Goal: Task Accomplishment & Management: Use online tool/utility

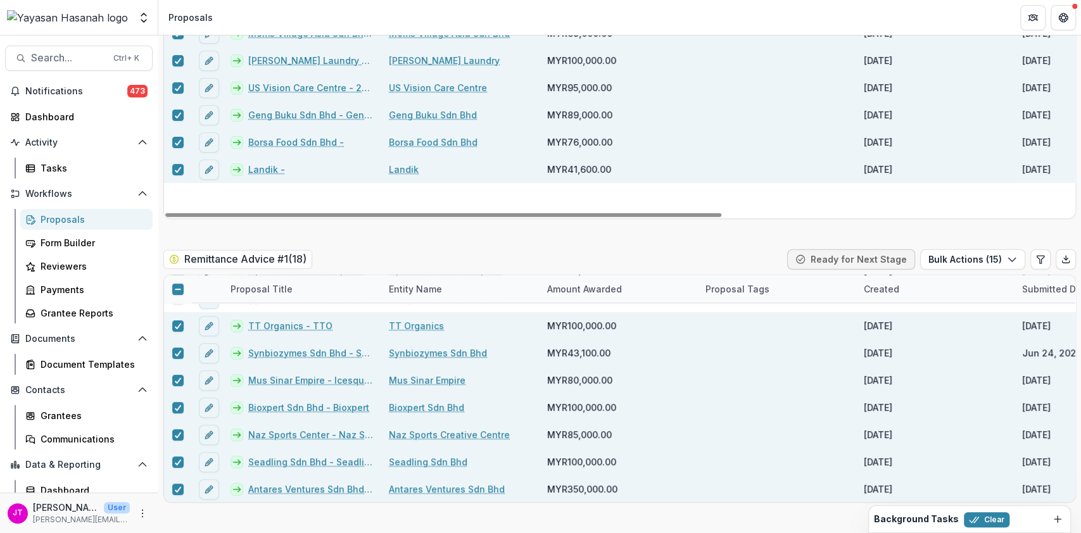
scroll to position [1905, 0]
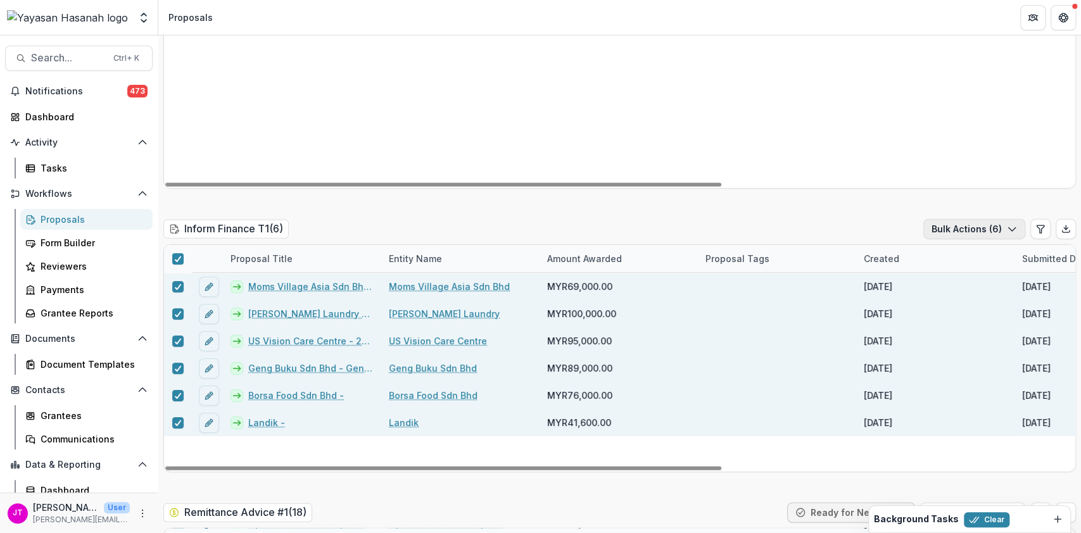
click at [968, 219] on button "Bulk Actions ( 6 )" at bounding box center [974, 229] width 102 height 20
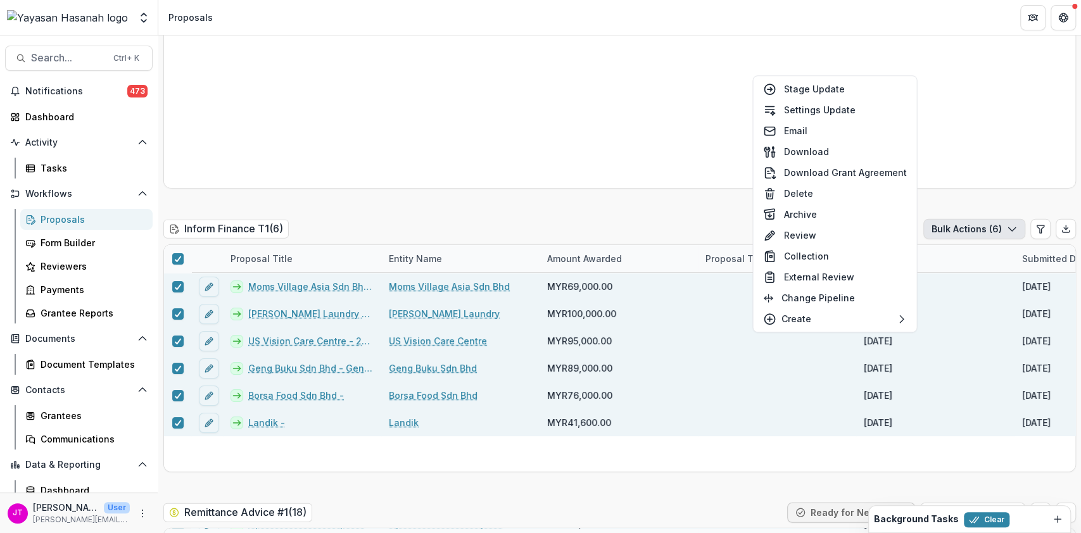
click at [807, 91] on button "Stage Update" at bounding box center [835, 89] width 158 height 21
select select "**********"
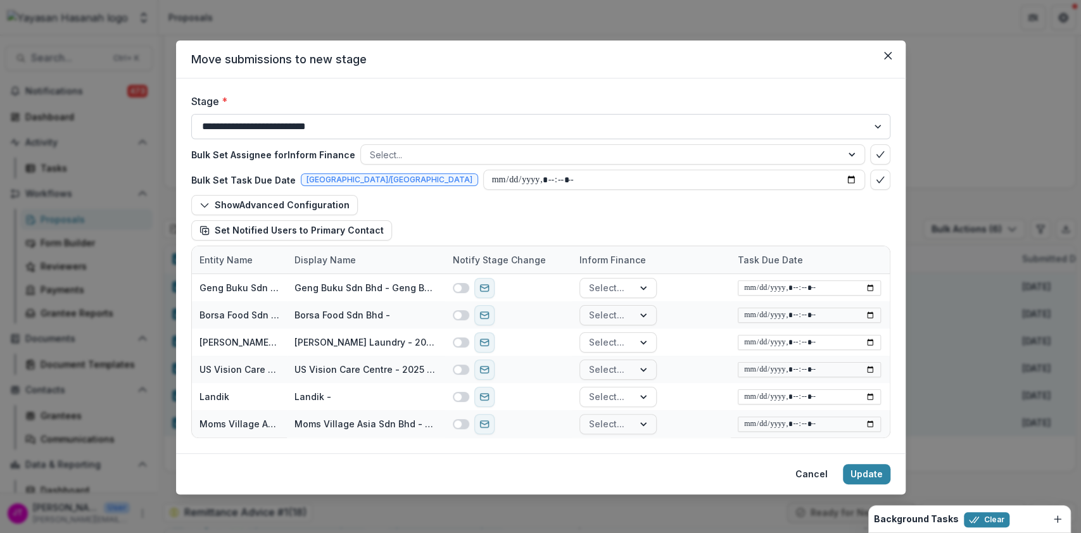
click at [413, 123] on select "**********" at bounding box center [540, 126] width 699 height 25
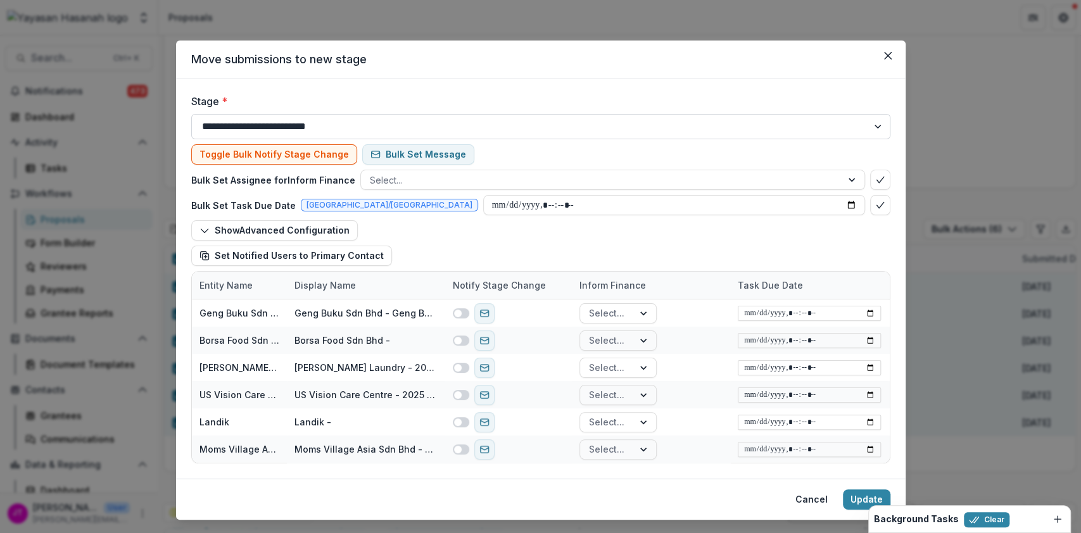
select select "**********"
click at [191, 114] on select "**********" at bounding box center [540, 126] width 699 height 25
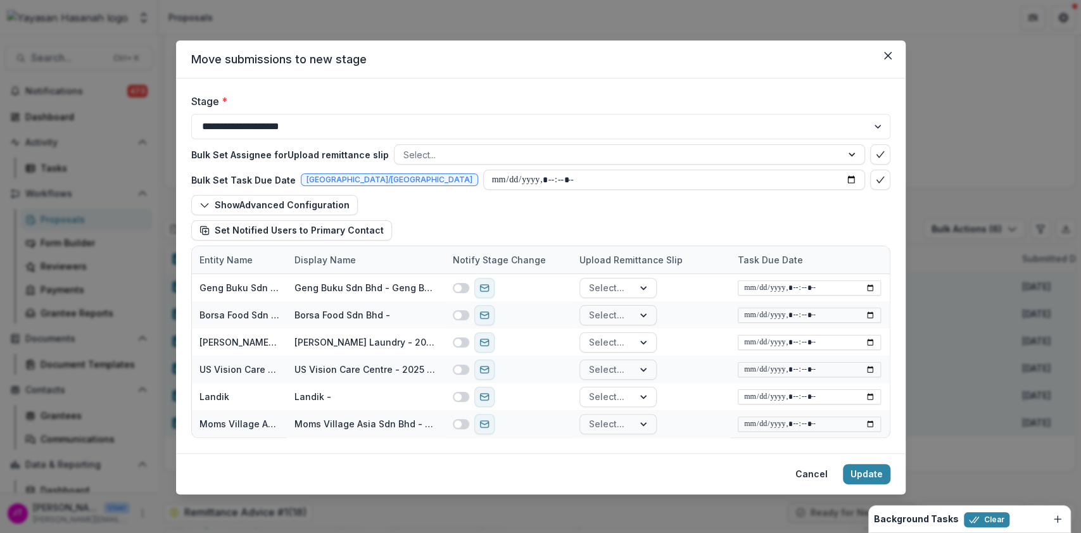
click at [800, 151] on div "Bulk Set Assignee for Upload remittance slip Select... Bulk Set Task Due Date […" at bounding box center [540, 192] width 699 height 106
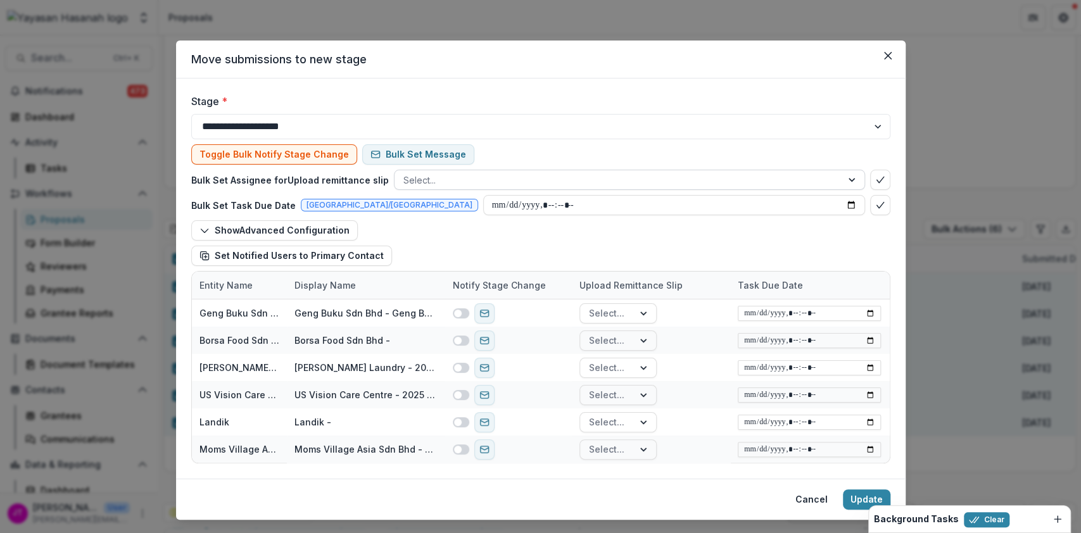
click at [699, 178] on div at bounding box center [617, 180] width 429 height 16
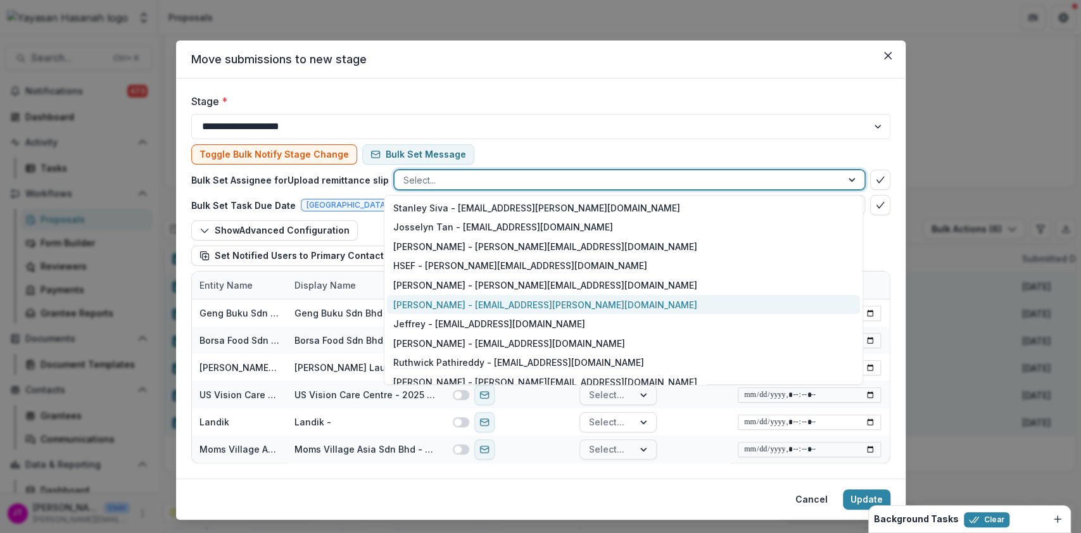
click at [503, 301] on div "[PERSON_NAME] - [EMAIL_ADDRESS][PERSON_NAME][DOMAIN_NAME]" at bounding box center [623, 305] width 472 height 20
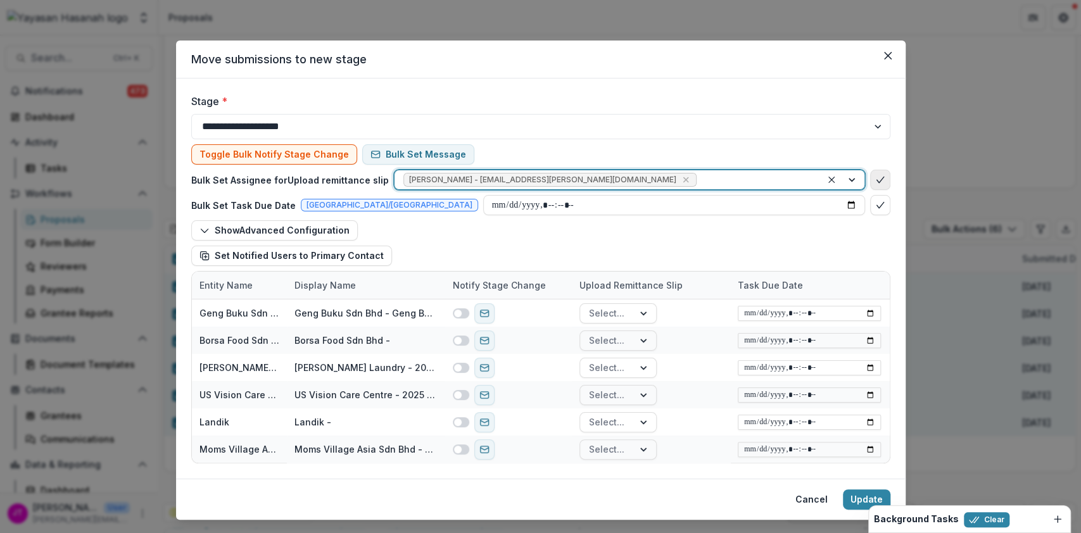
click at [883, 189] on button "bulk-confirm-option" at bounding box center [880, 180] width 20 height 20
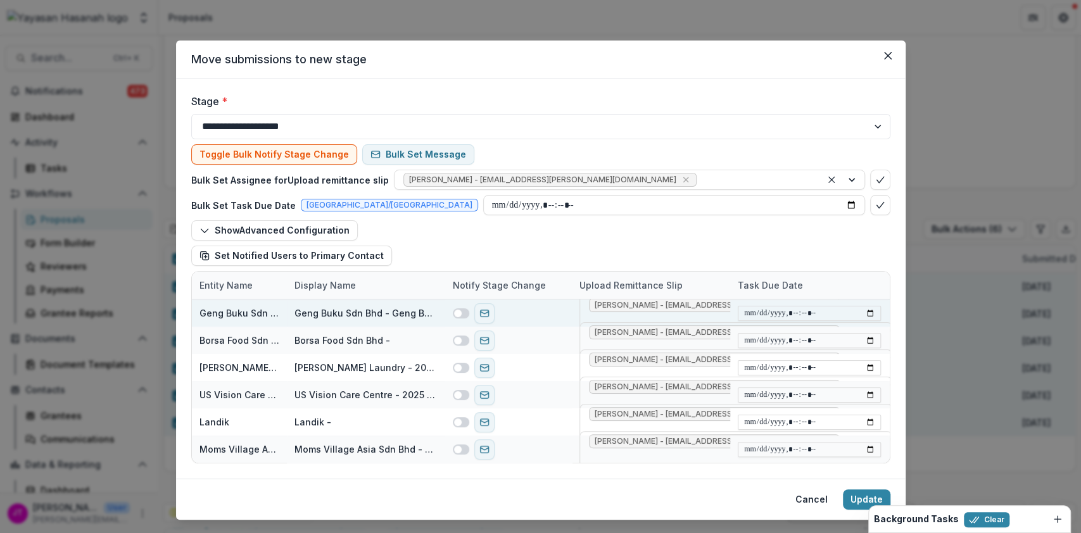
click at [460, 313] on span at bounding box center [461, 313] width 16 height 10
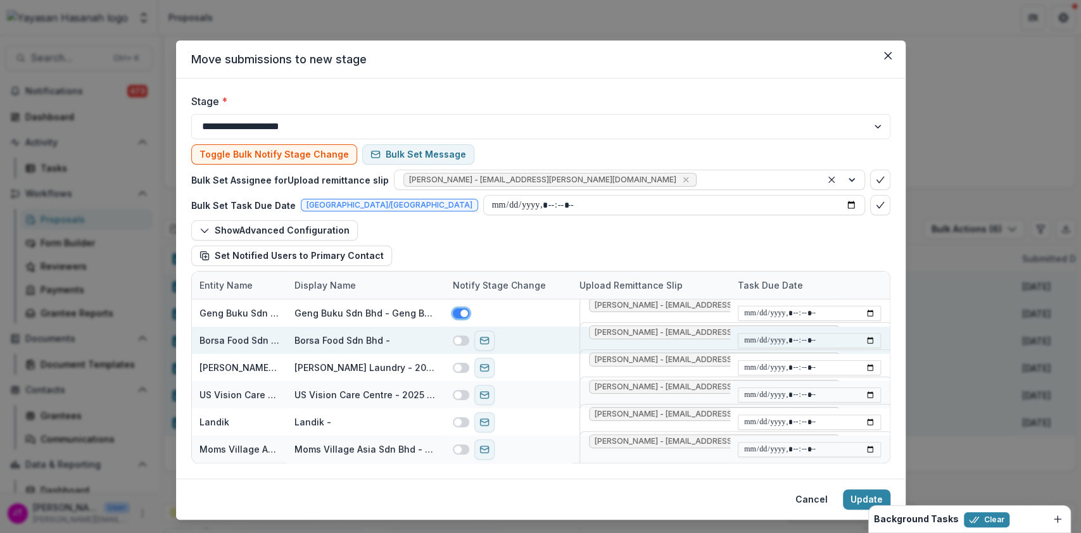
click at [457, 342] on span at bounding box center [458, 341] width 8 height 8
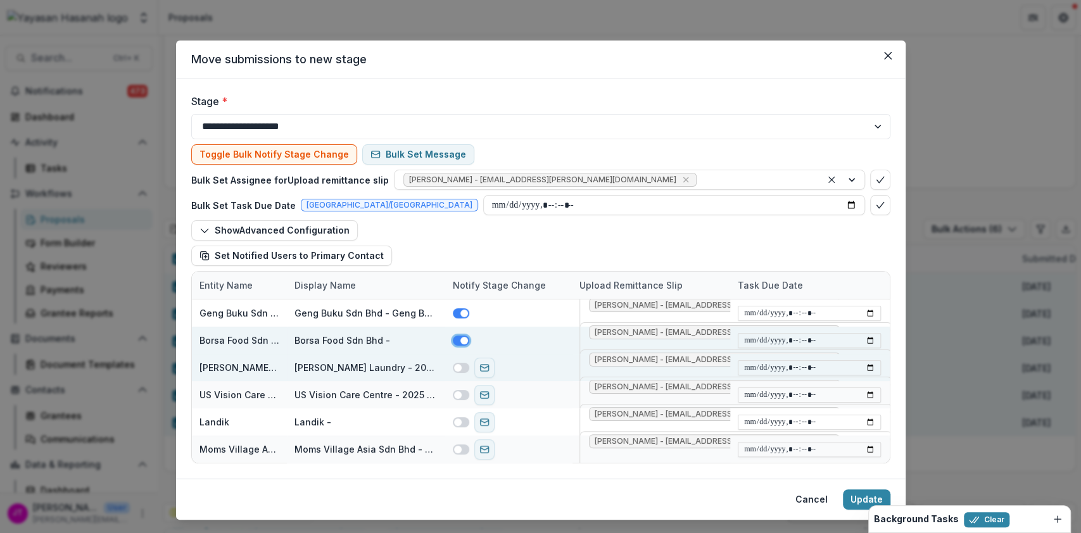
click at [455, 370] on span at bounding box center [458, 368] width 8 height 8
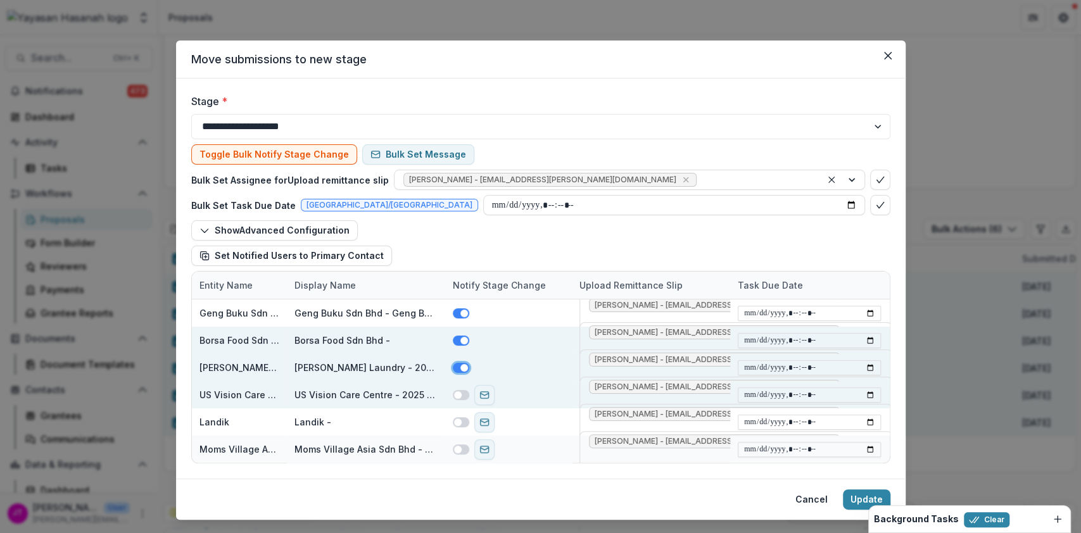
click at [459, 390] on span at bounding box center [461, 395] width 16 height 10
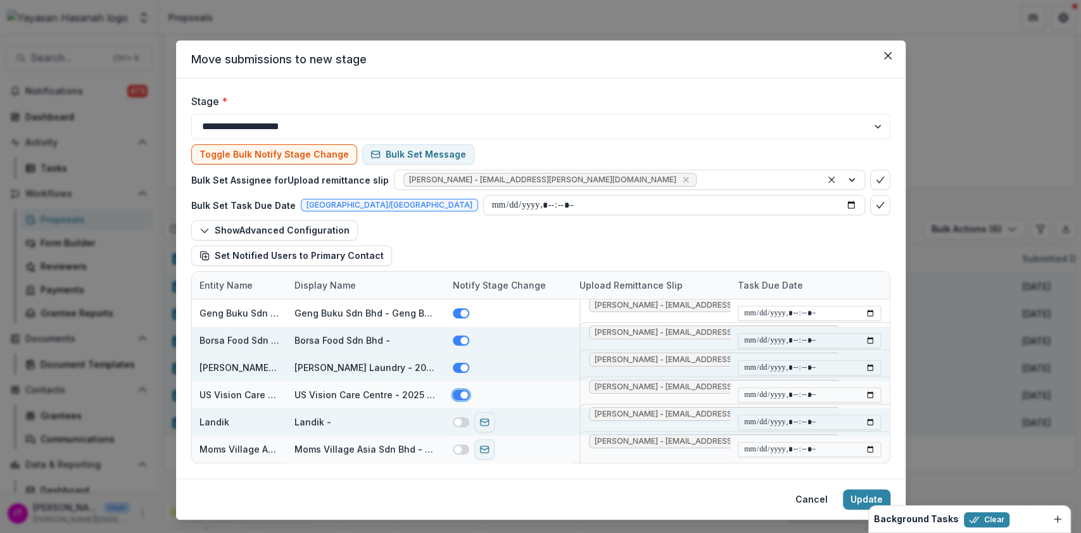
click at [459, 426] on span at bounding box center [461, 422] width 16 height 10
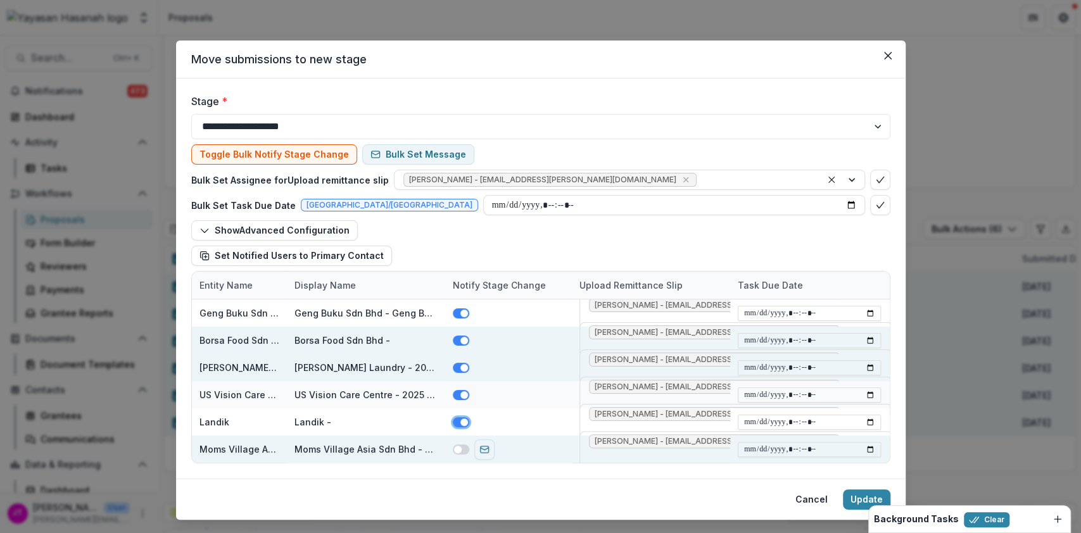
click at [459, 452] on span at bounding box center [461, 450] width 16 height 10
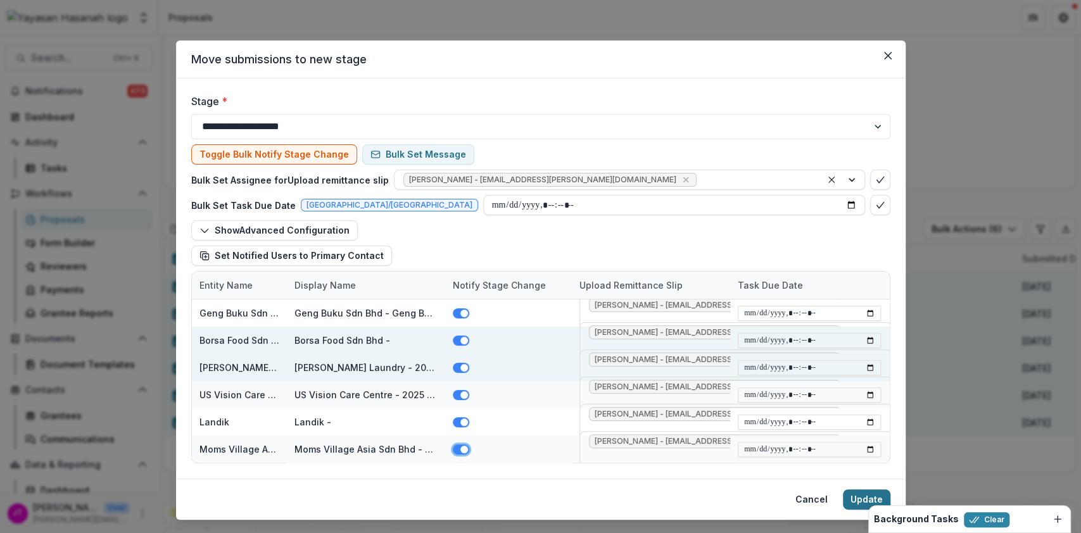
click at [843, 498] on button "Update" at bounding box center [866, 500] width 47 height 20
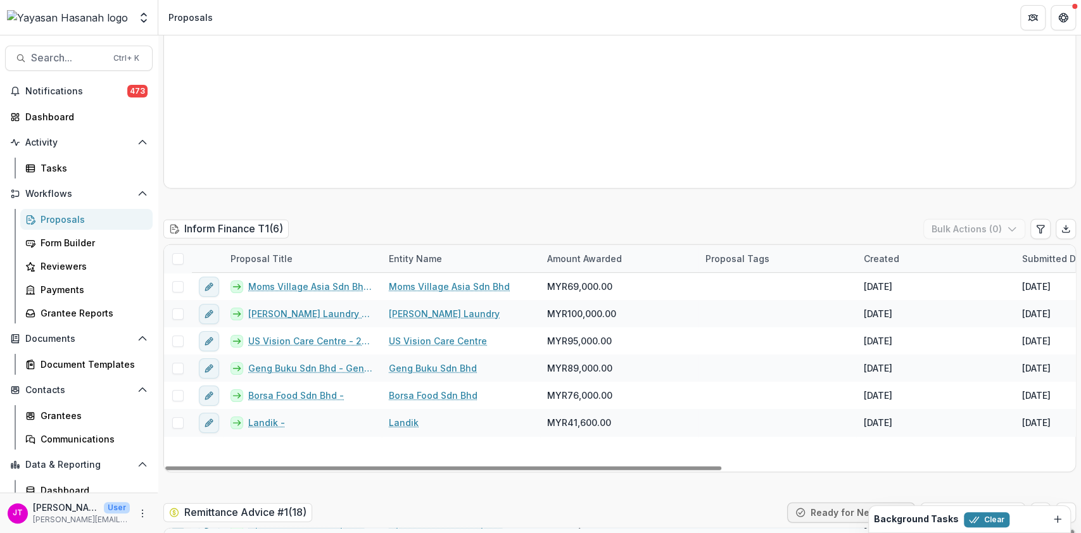
scroll to position [2243, 0]
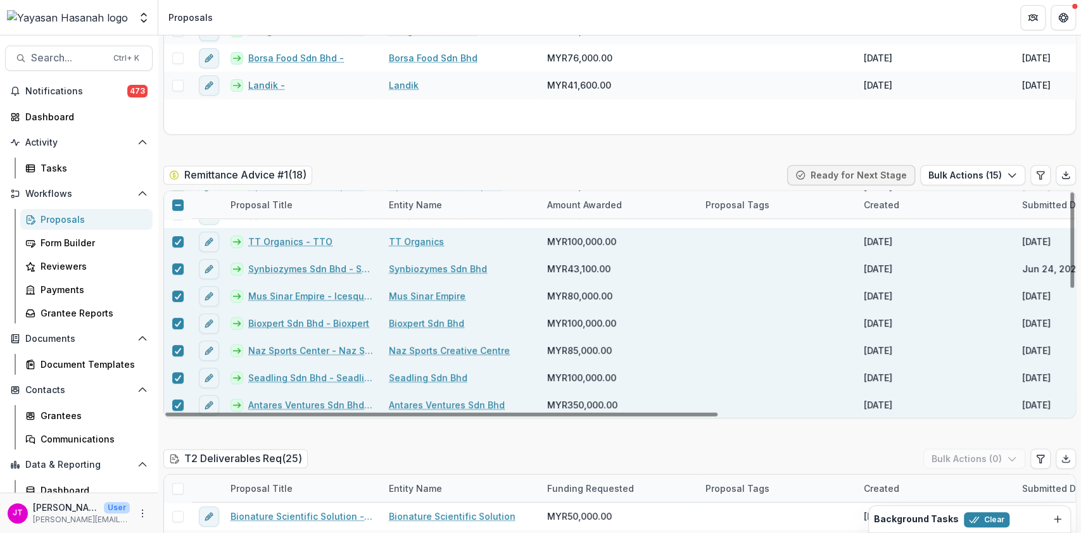
click at [177, 205] on line at bounding box center [178, 205] width 6 height 0
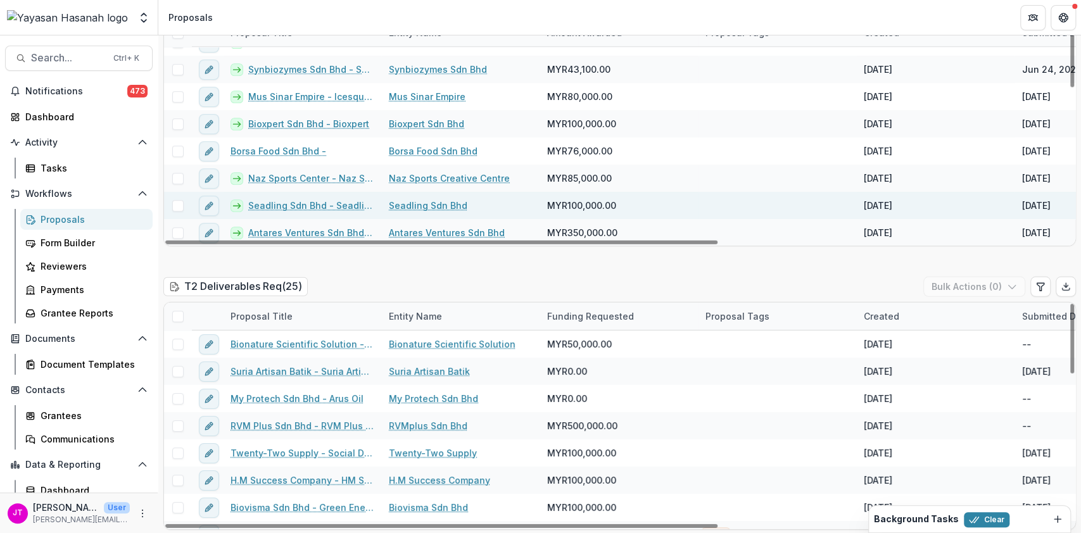
scroll to position [2327, 0]
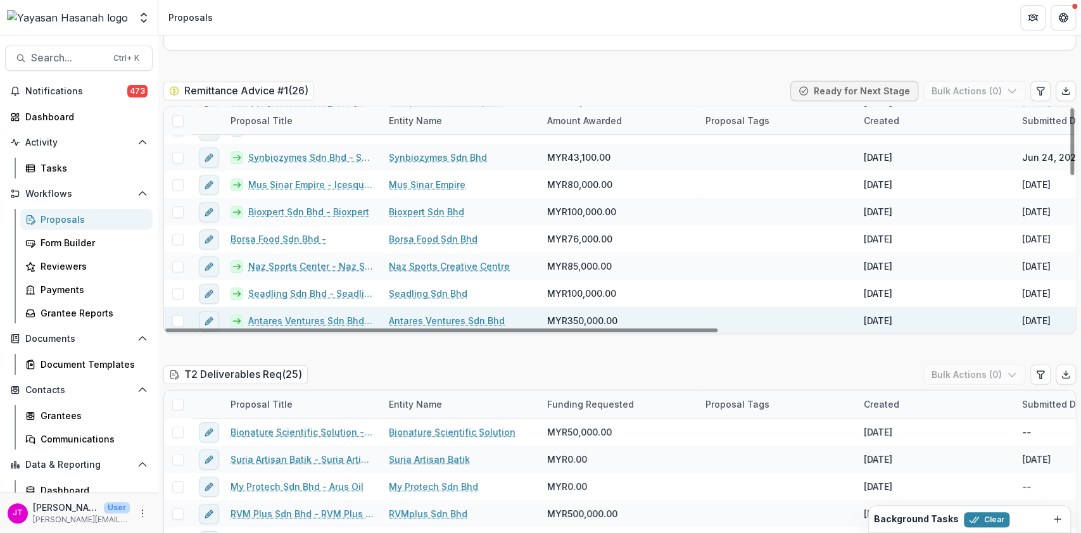
click at [174, 315] on span at bounding box center [177, 320] width 11 height 11
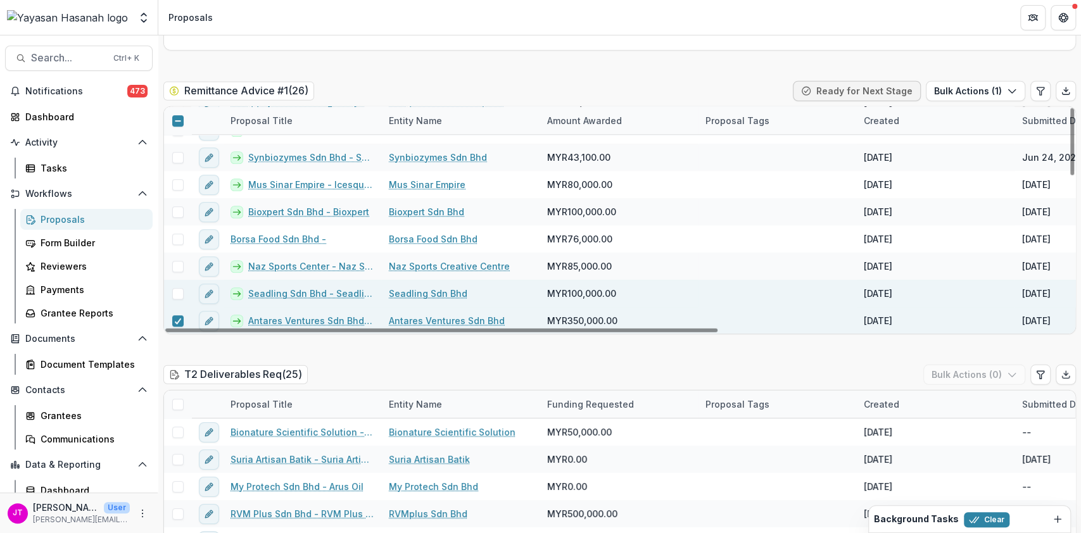
click at [180, 288] on span at bounding box center [177, 293] width 11 height 11
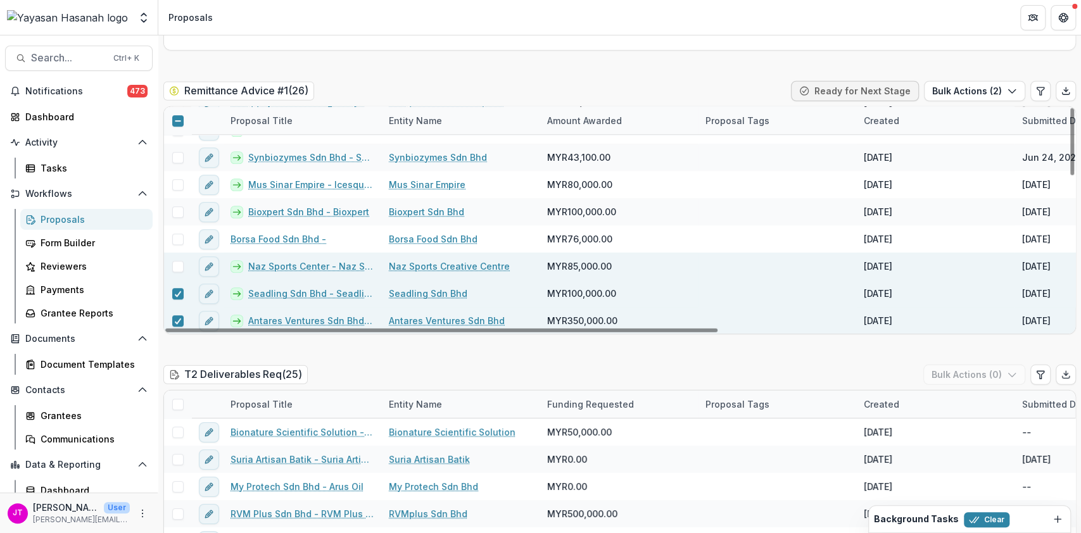
click at [182, 261] on span at bounding box center [177, 266] width 11 height 11
click at [1007, 86] on icon "button" at bounding box center [1012, 91] width 10 height 10
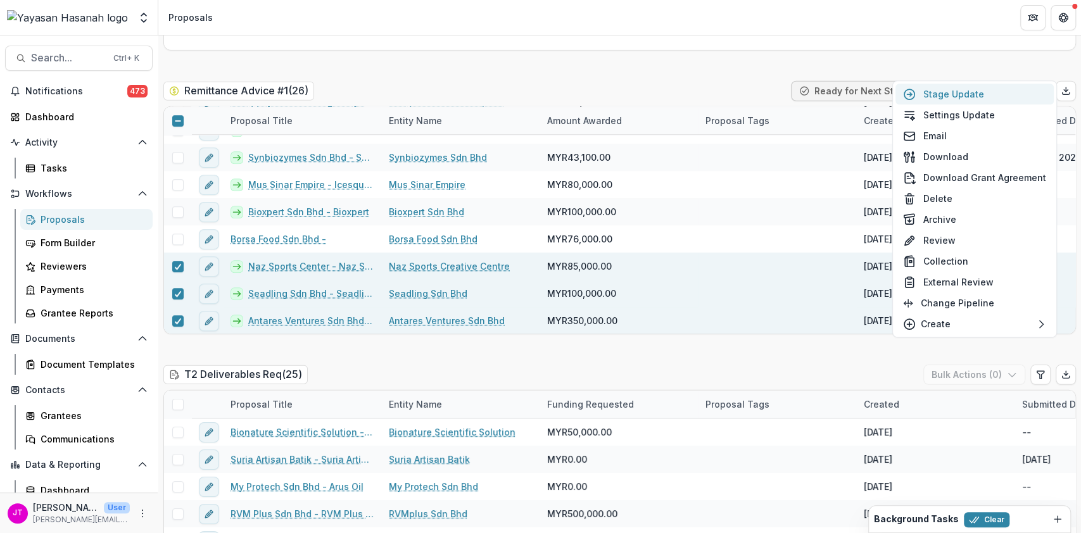
click at [940, 94] on button "Stage Update" at bounding box center [974, 94] width 158 height 21
select select "**********"
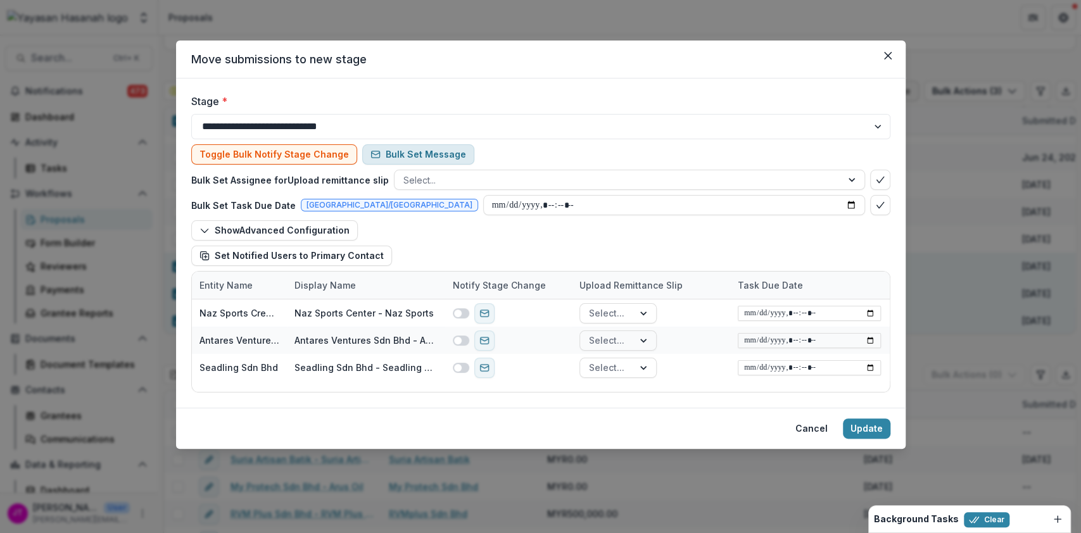
click at [472, 125] on select "**********" at bounding box center [540, 126] width 699 height 25
select select "**********"
click at [191, 114] on select "**********" at bounding box center [540, 126] width 699 height 25
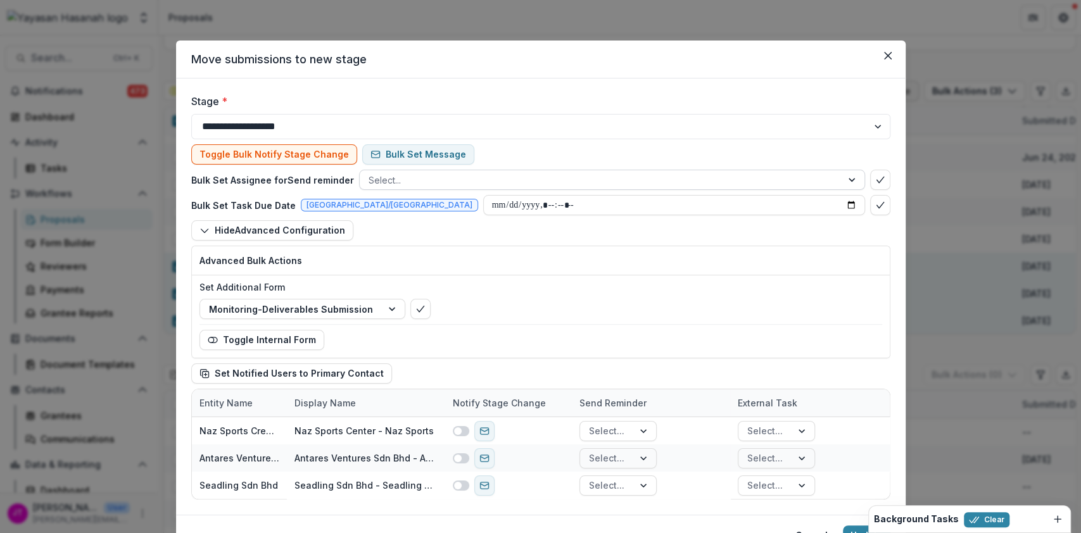
click at [586, 149] on div "Toggle Bulk Notify Stage Change Bulk Set Message Bulk Set Assignee for Send rem…" at bounding box center [540, 264] width 699 height 250
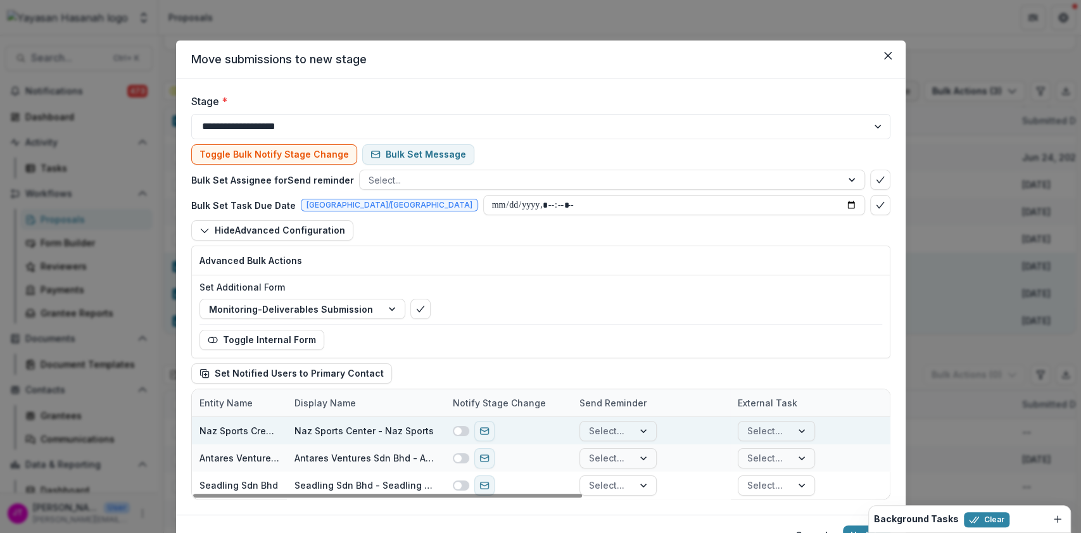
click at [464, 428] on span at bounding box center [461, 431] width 16 height 10
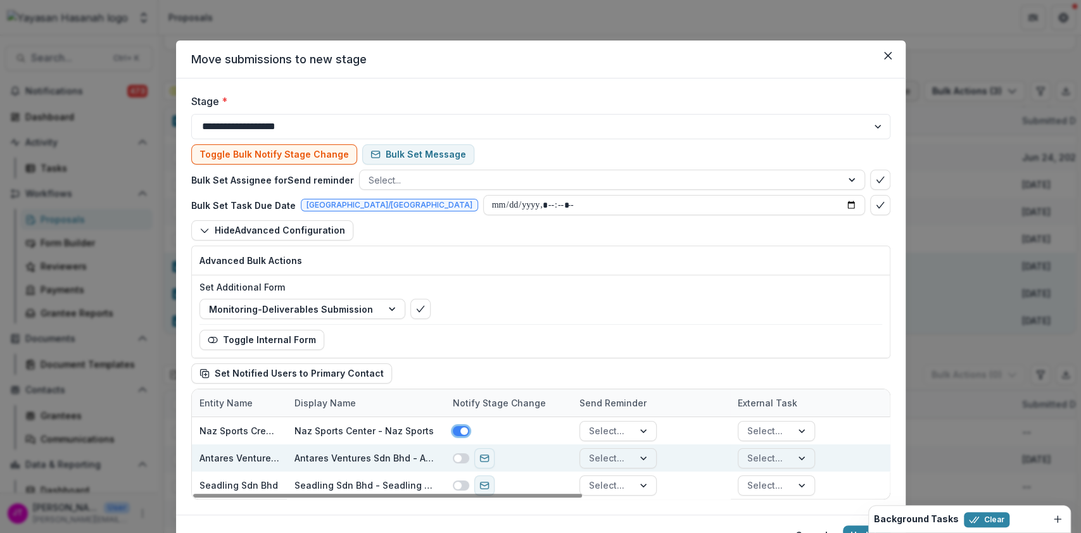
click at [454, 459] on span at bounding box center [458, 459] width 8 height 8
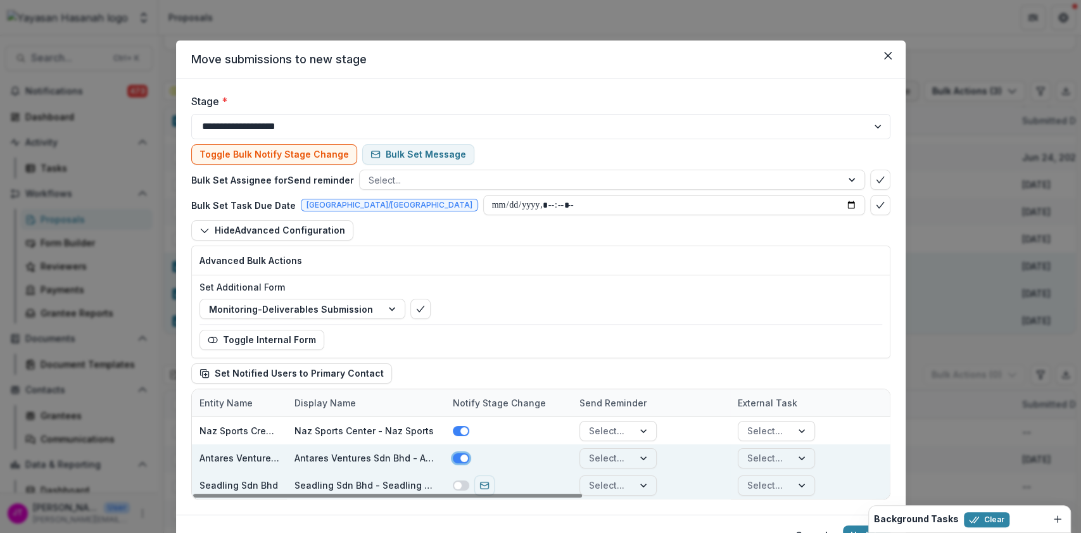
click at [457, 487] on span at bounding box center [458, 486] width 8 height 8
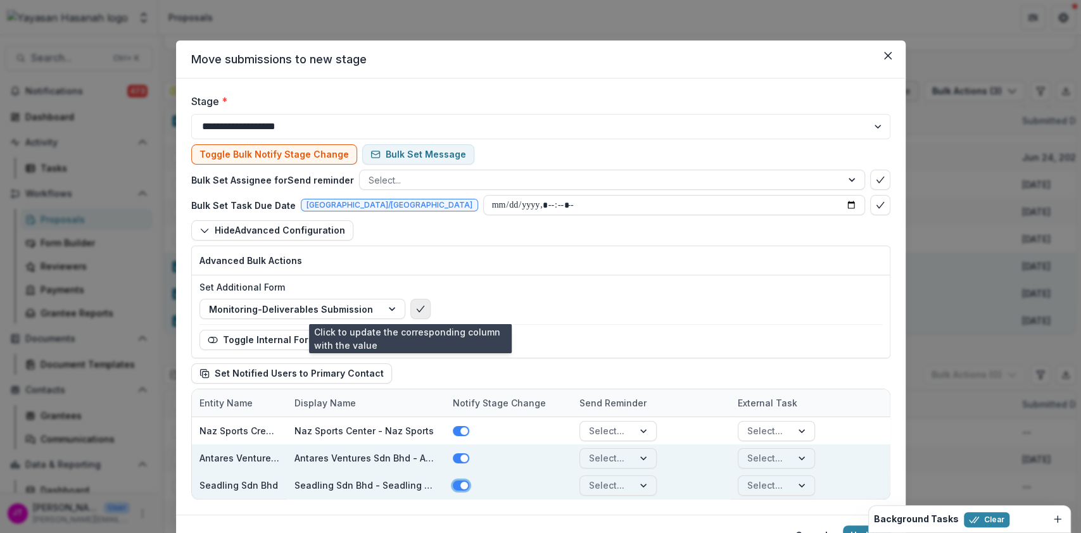
click at [415, 307] on icon "bulk-confirm-option" at bounding box center [420, 309] width 10 height 10
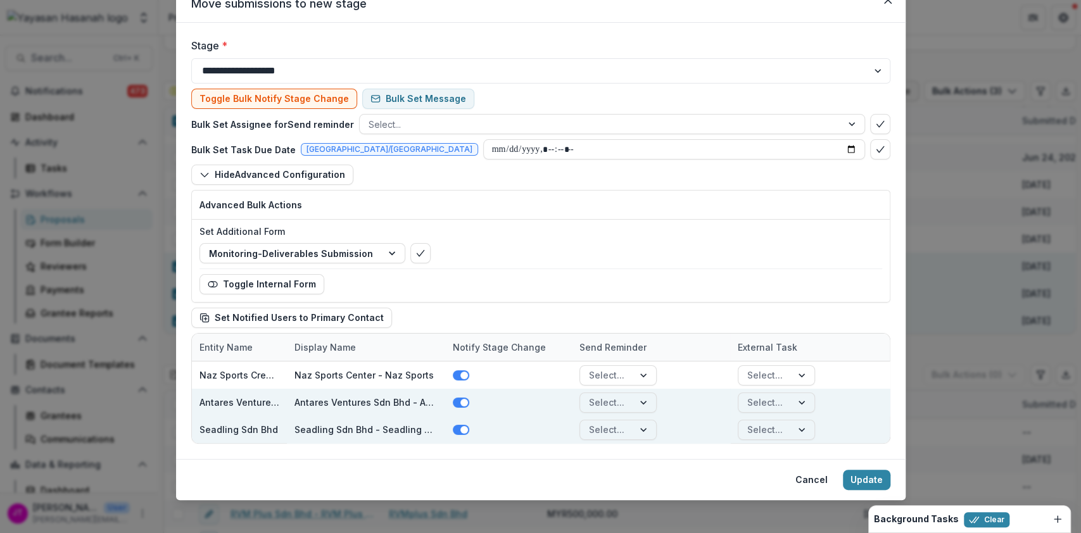
scroll to position [63, 0]
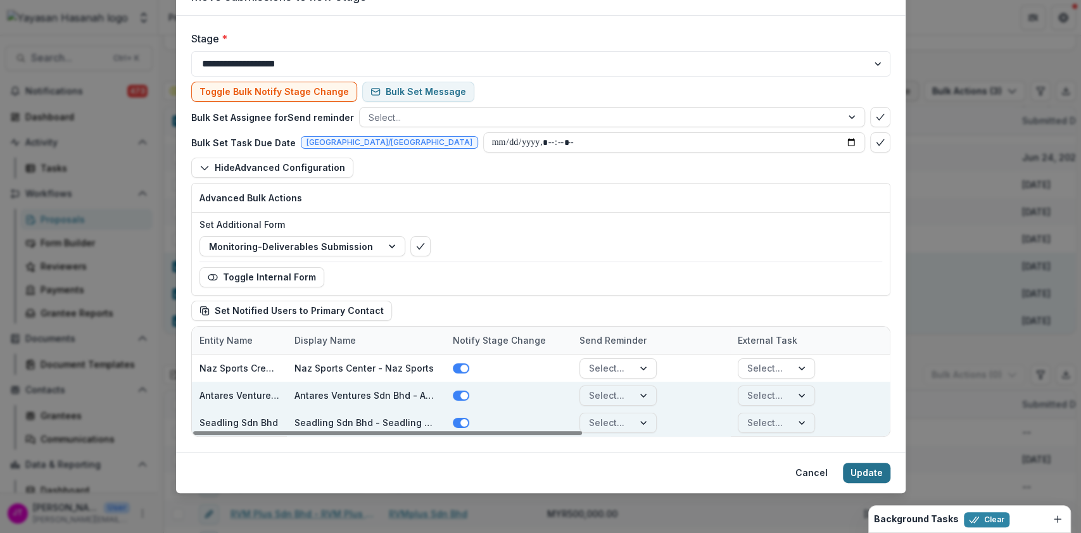
click at [879, 468] on button "Update" at bounding box center [866, 473] width 47 height 20
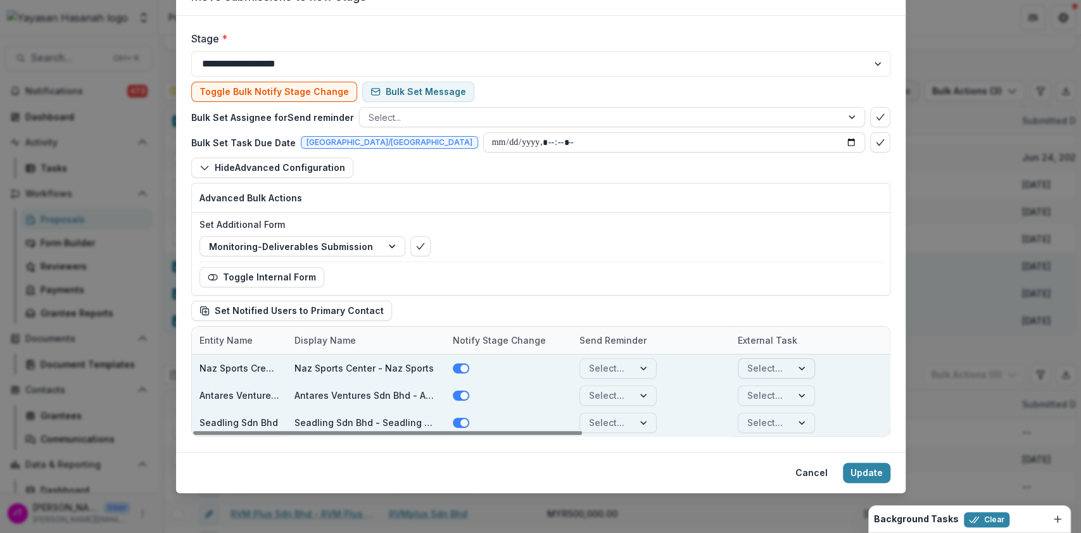
click at [762, 363] on div at bounding box center [764, 368] width 35 height 16
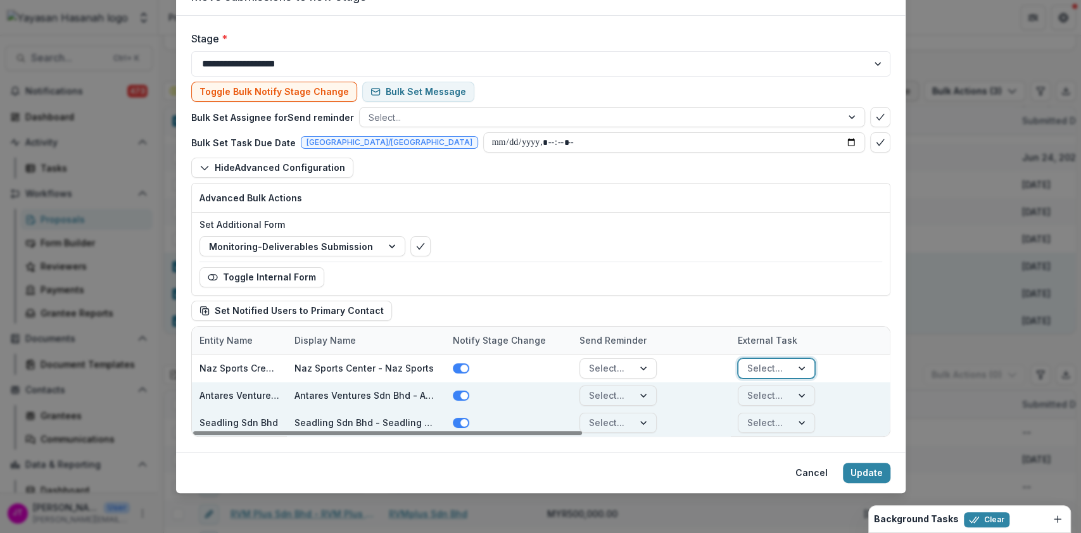
click at [769, 391] on div at bounding box center [764, 396] width 35 height 16
click at [775, 427] on div at bounding box center [764, 423] width 35 height 16
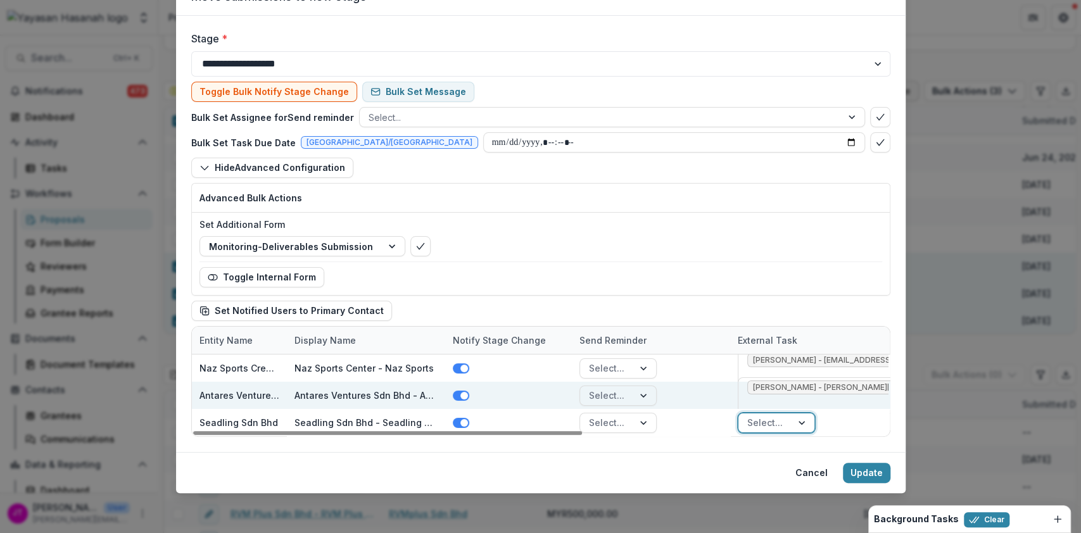
click at [866, 471] on button "Update" at bounding box center [866, 473] width 47 height 20
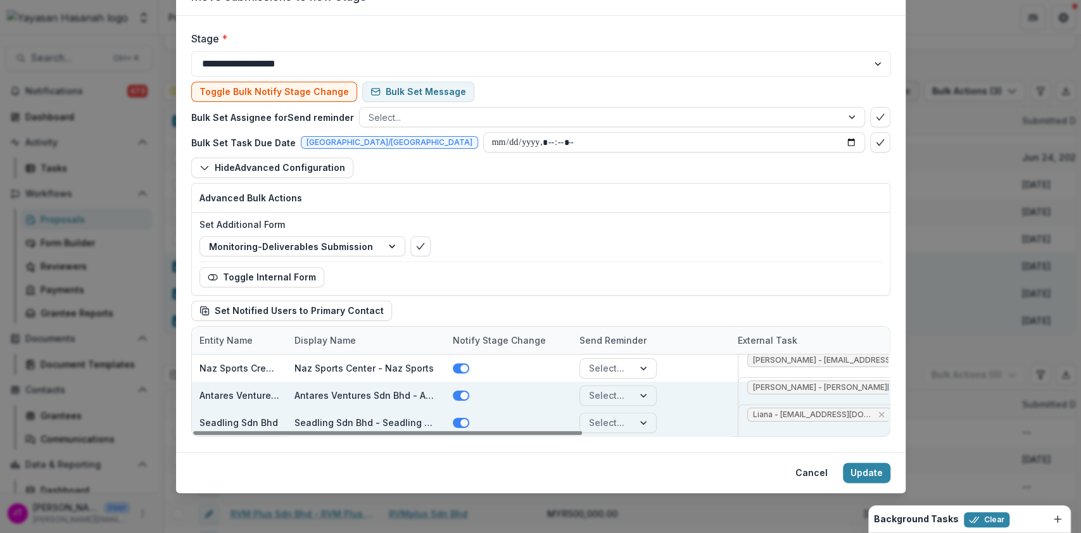
drag, startPoint x: 510, startPoint y: 435, endPoint x: 680, endPoint y: 429, distance: 169.2
click at [680, 429] on div "Seadling Sdn Bhd Seadling Sdn Bhd - Seadling Sdn Bhd Select... Liana - [EMAIL_A…" at bounding box center [816, 422] width 1248 height 27
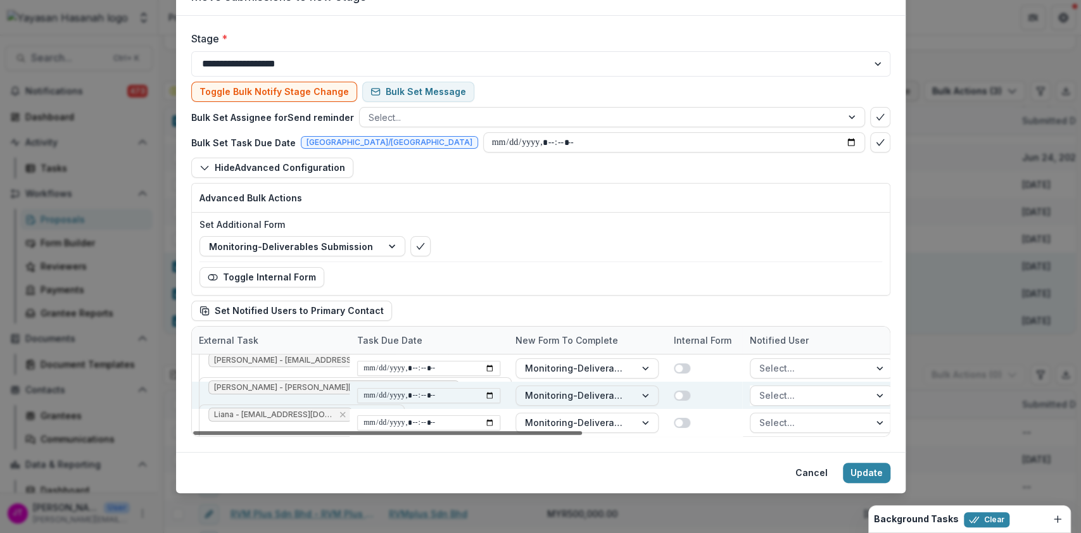
scroll to position [0, 549]
drag, startPoint x: 499, startPoint y: 431, endPoint x: 835, endPoint y: 411, distance: 336.9
click at [582, 431] on div at bounding box center [387, 433] width 389 height 4
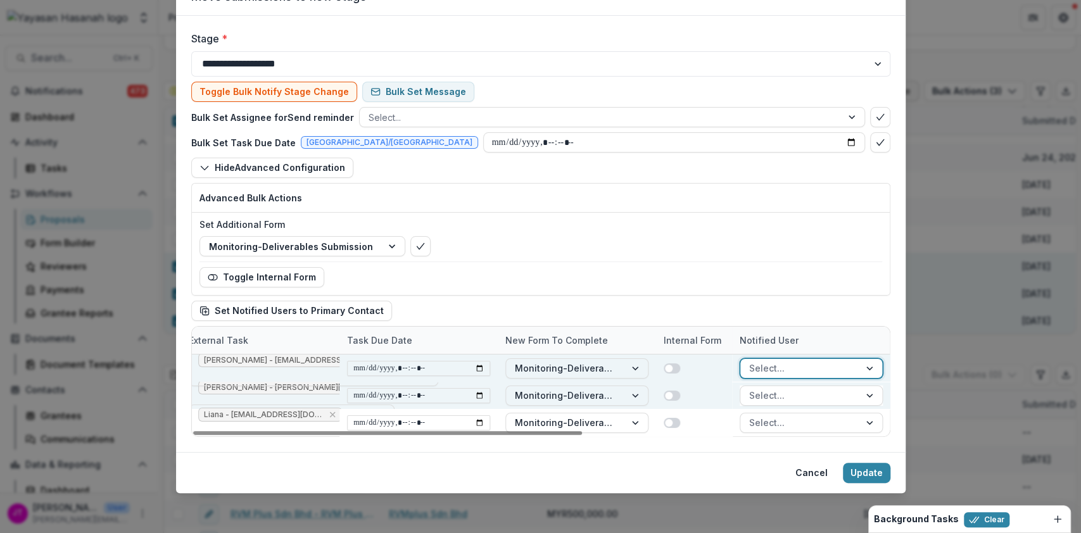
click at [830, 369] on div at bounding box center [799, 368] width 101 height 16
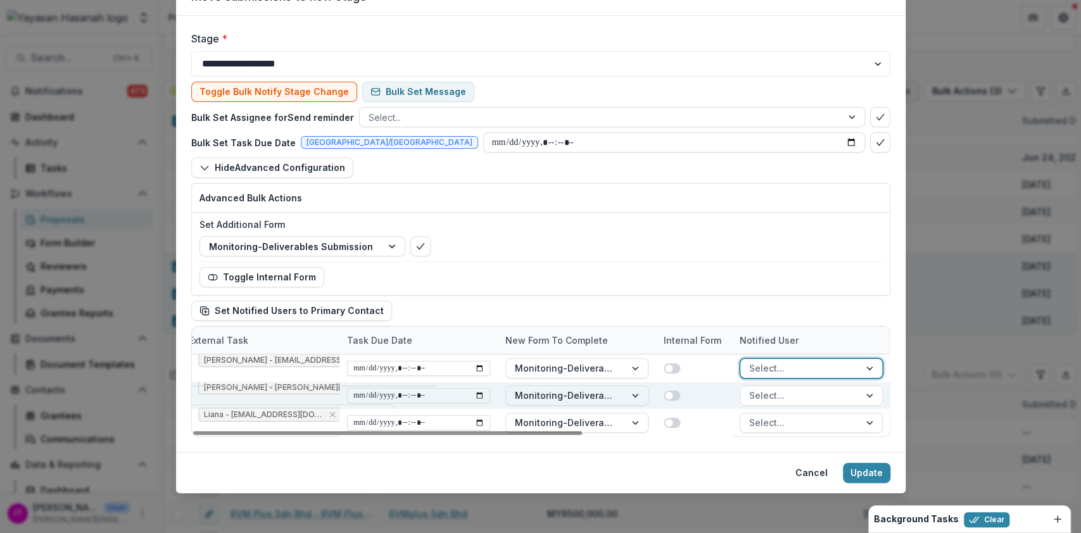
click at [816, 398] on div at bounding box center [799, 396] width 101 height 16
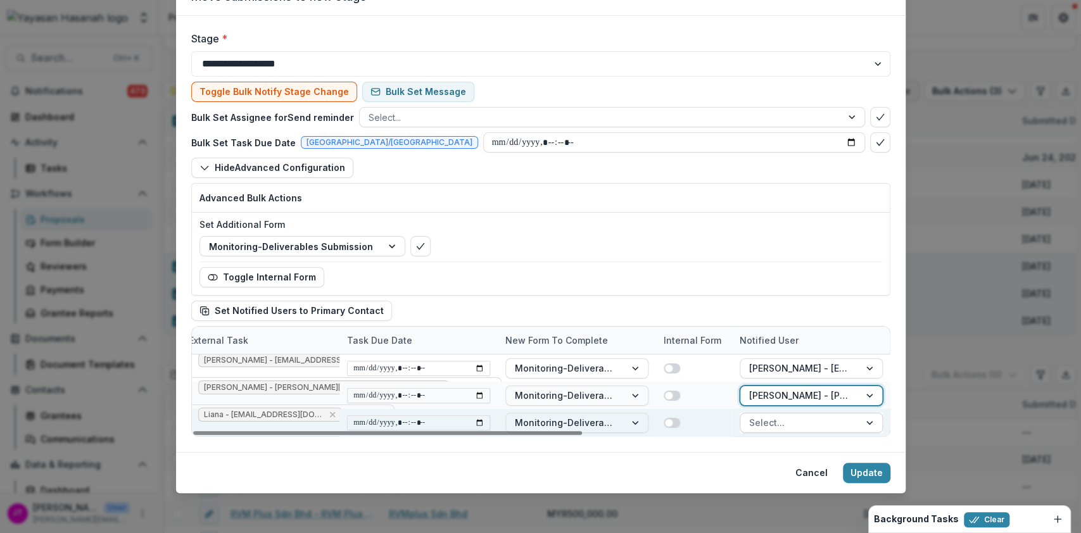
click at [808, 423] on div at bounding box center [799, 423] width 101 height 16
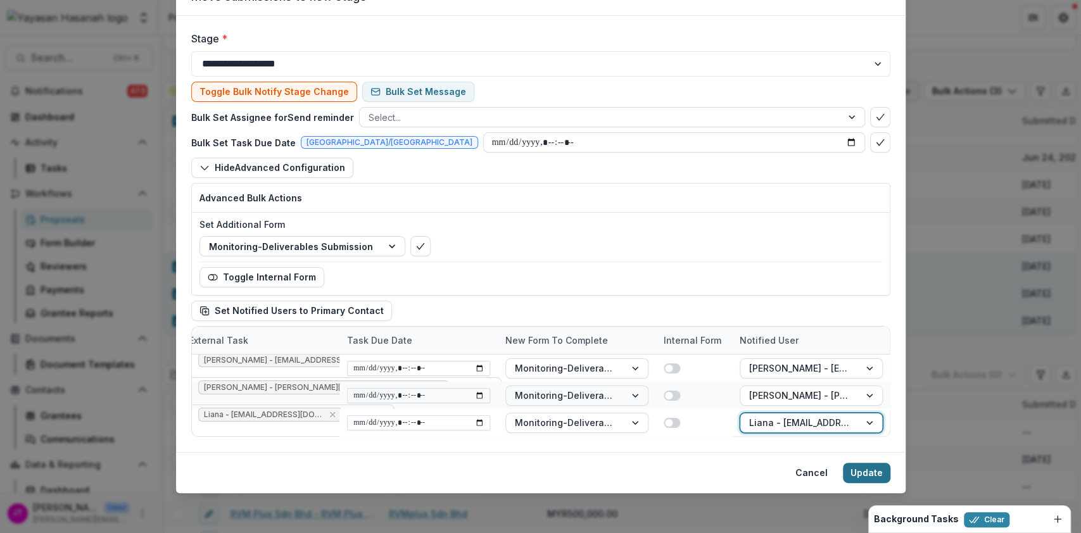
click at [868, 473] on button "Update" at bounding box center [866, 473] width 47 height 20
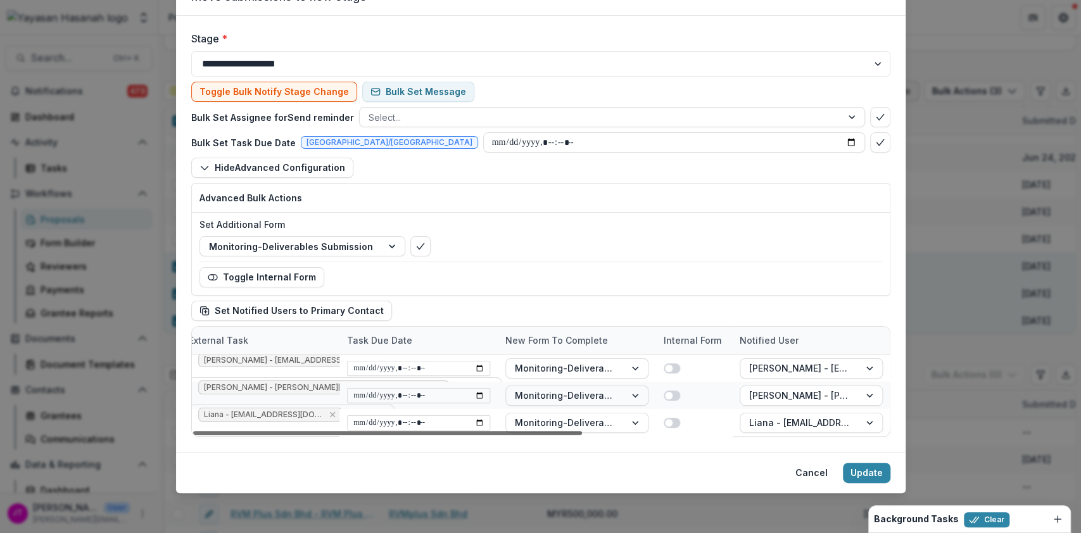
drag, startPoint x: 578, startPoint y: 427, endPoint x: 701, endPoint y: 450, distance: 125.0
click at [582, 435] on div at bounding box center [387, 433] width 389 height 4
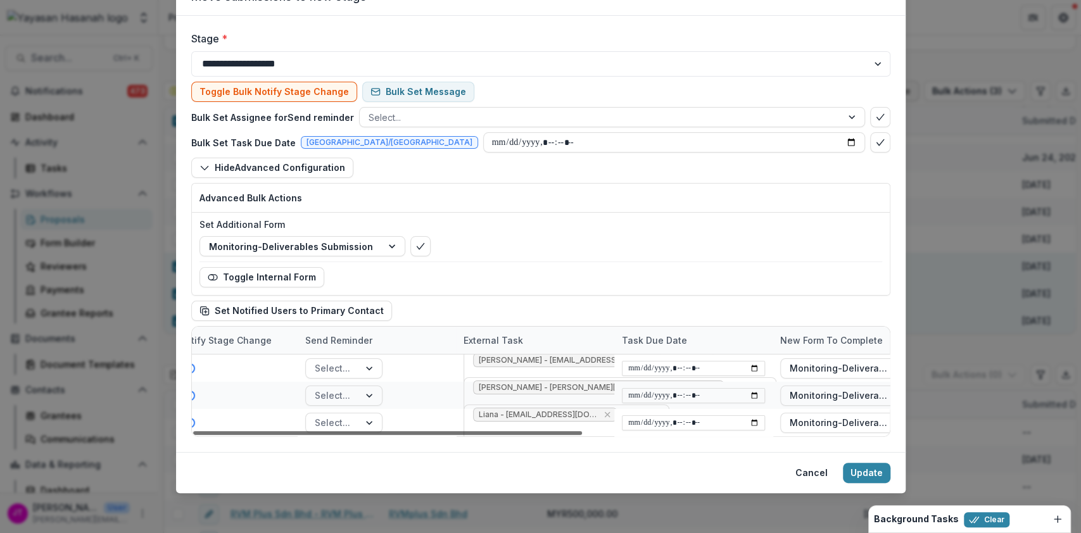
scroll to position [0, 0]
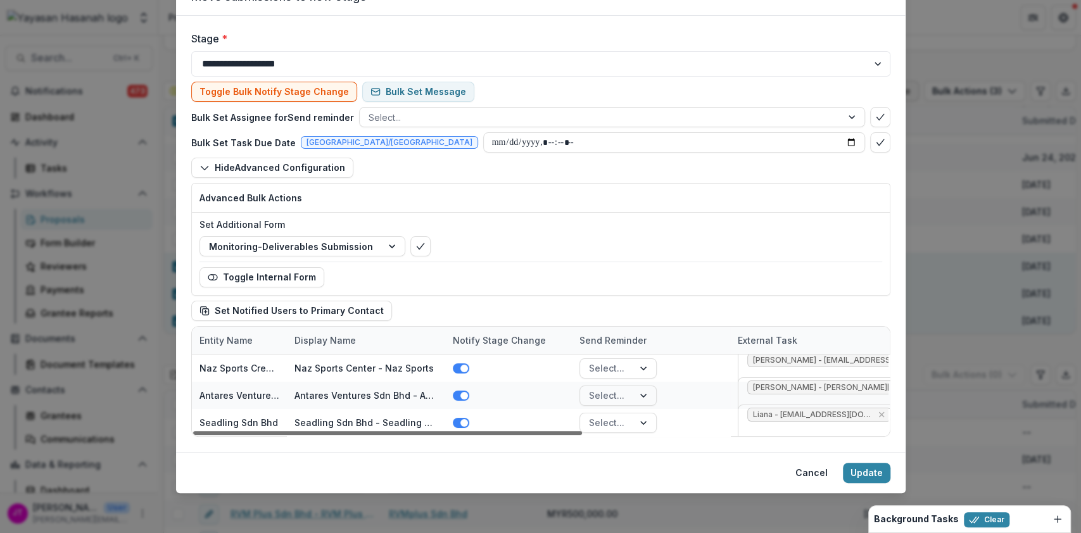
drag, startPoint x: 695, startPoint y: 431, endPoint x: 338, endPoint y: 450, distance: 357.7
click at [338, 435] on div at bounding box center [387, 433] width 389 height 4
click at [765, 119] on div at bounding box center [601, 118] width 464 height 16
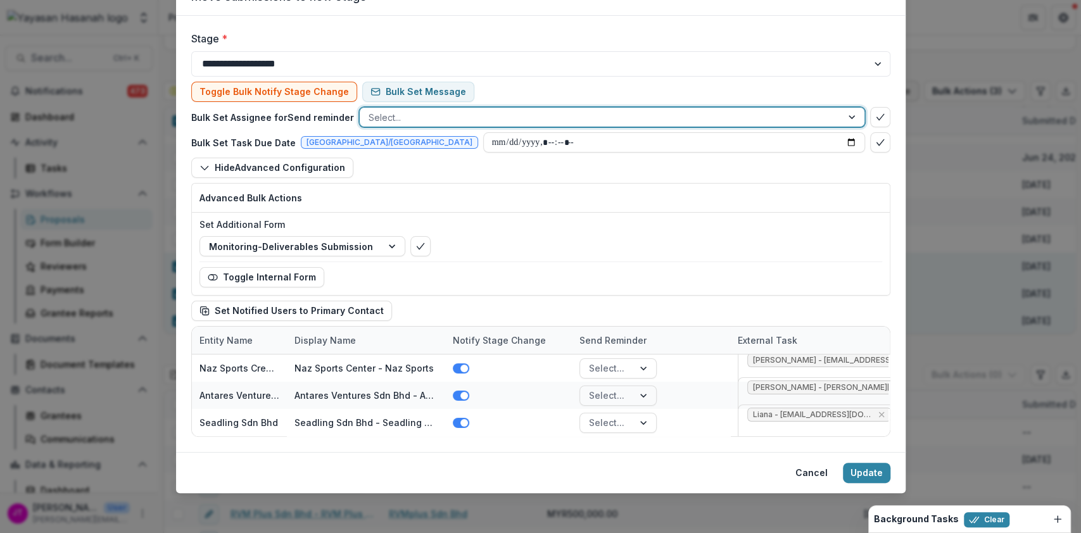
click at [602, 117] on icon "Remove HSEF - maslinda.talib@hasanah.org.my" at bounding box center [607, 117] width 10 height 10
click at [571, 123] on div at bounding box center [601, 118] width 464 height 16
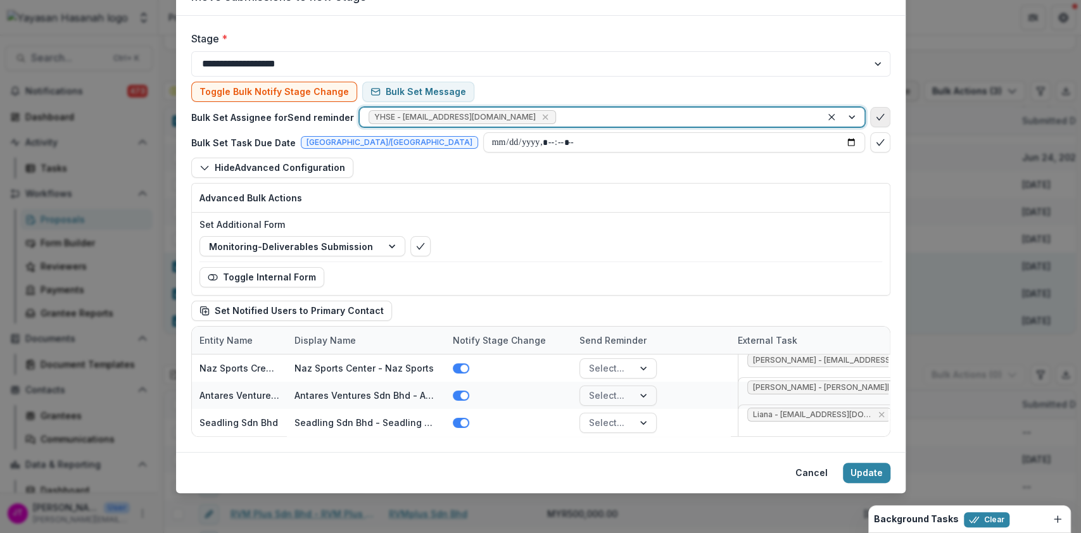
click at [876, 117] on polyline "bulk-confirm-option" at bounding box center [879, 117] width 7 height 6
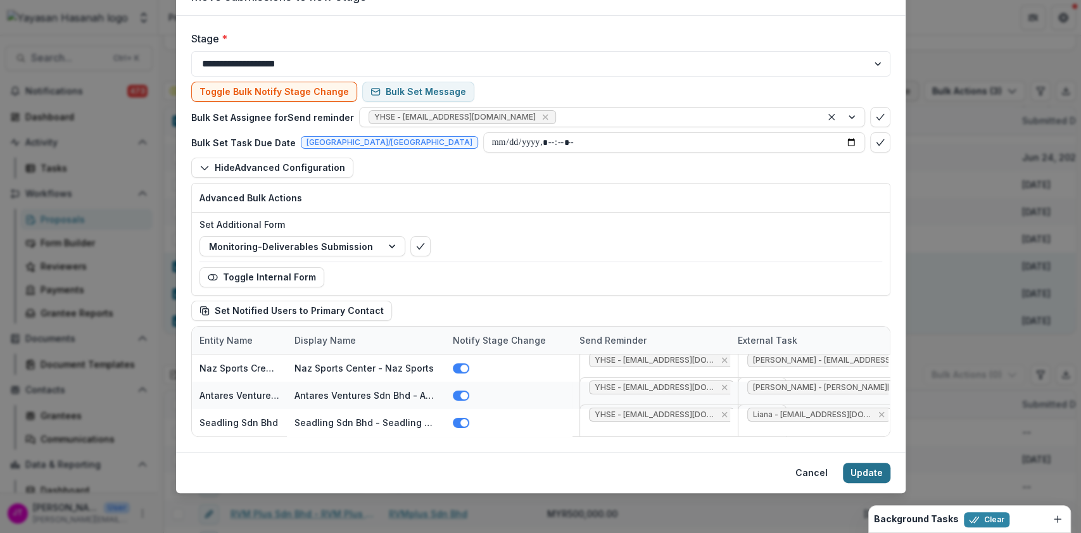
click at [880, 478] on button "Update" at bounding box center [866, 473] width 47 height 20
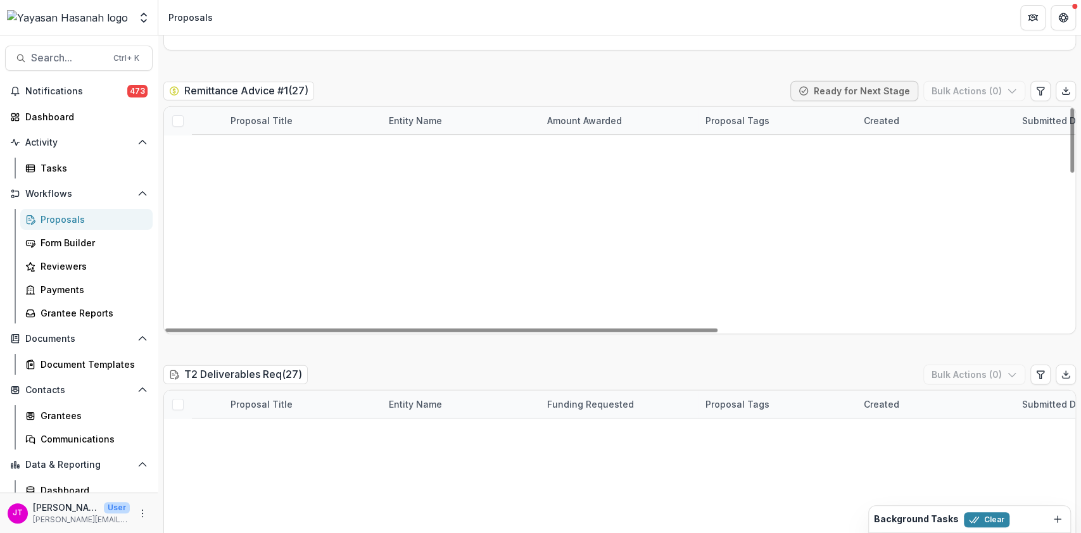
scroll to position [536, 0]
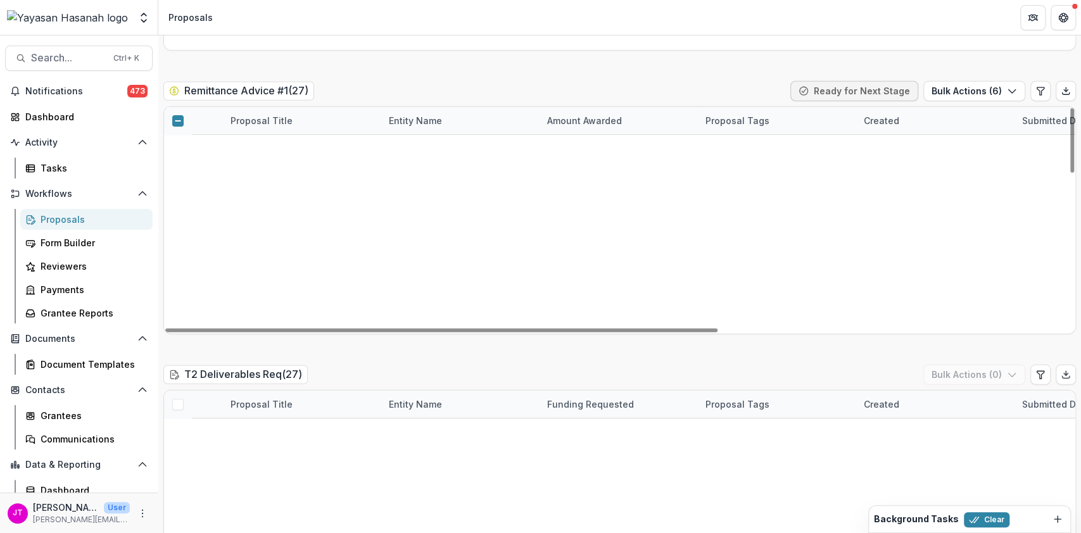
scroll to position [367, 0]
click at [965, 81] on button "Bulk Actions ( 7 )" at bounding box center [974, 91] width 101 height 20
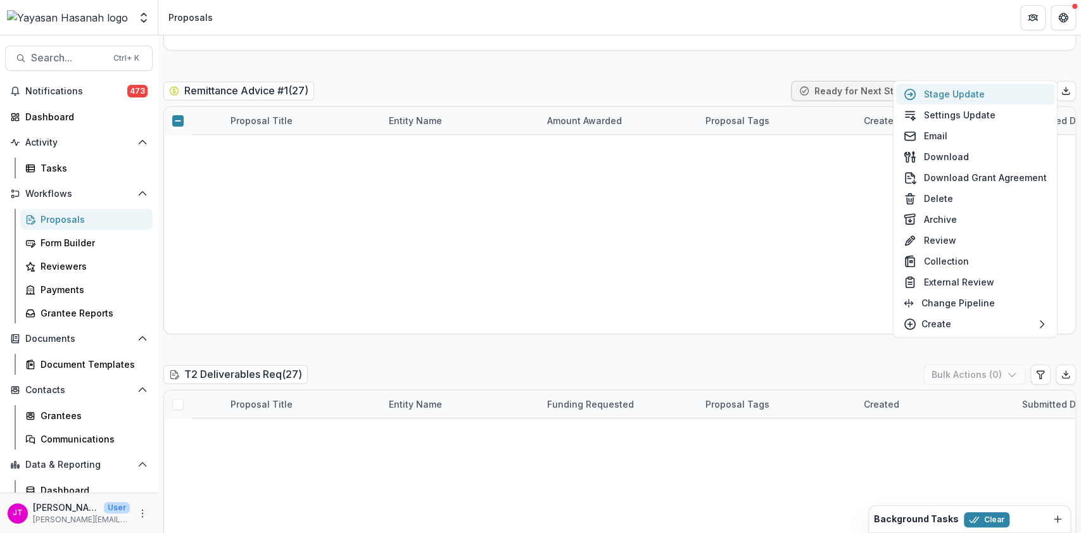
click at [960, 89] on button "Stage Update" at bounding box center [975, 94] width 158 height 21
select select "**********"
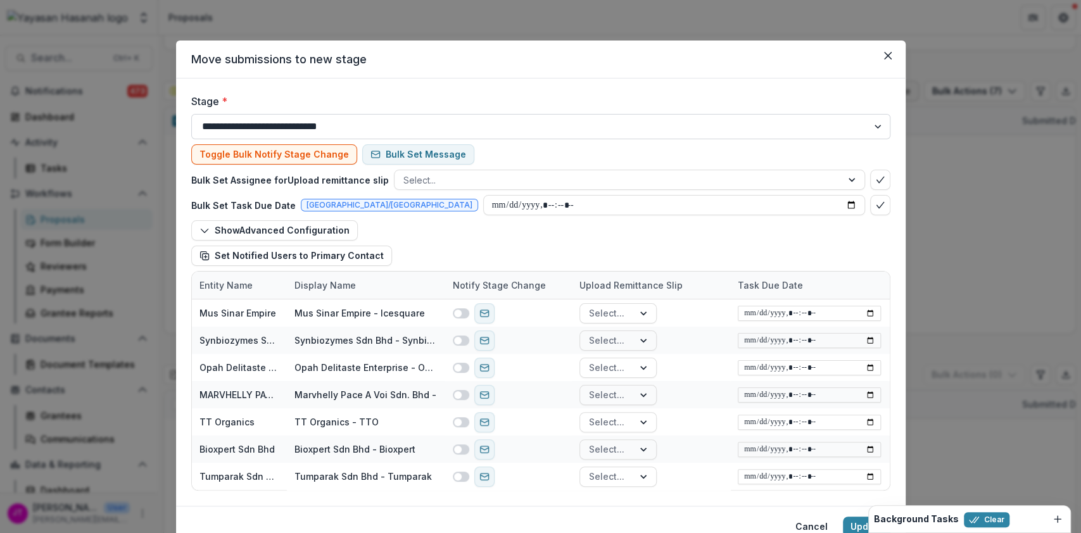
click at [528, 123] on select "**********" at bounding box center [540, 126] width 699 height 25
select select "**********"
click at [191, 114] on select "**********" at bounding box center [540, 126] width 699 height 25
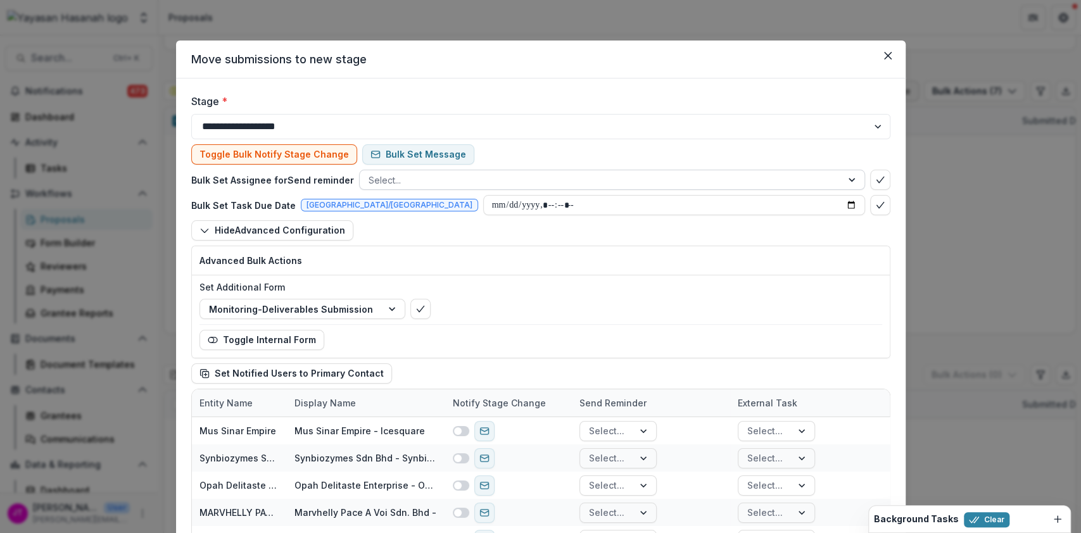
click at [854, 179] on div at bounding box center [853, 179] width 23 height 19
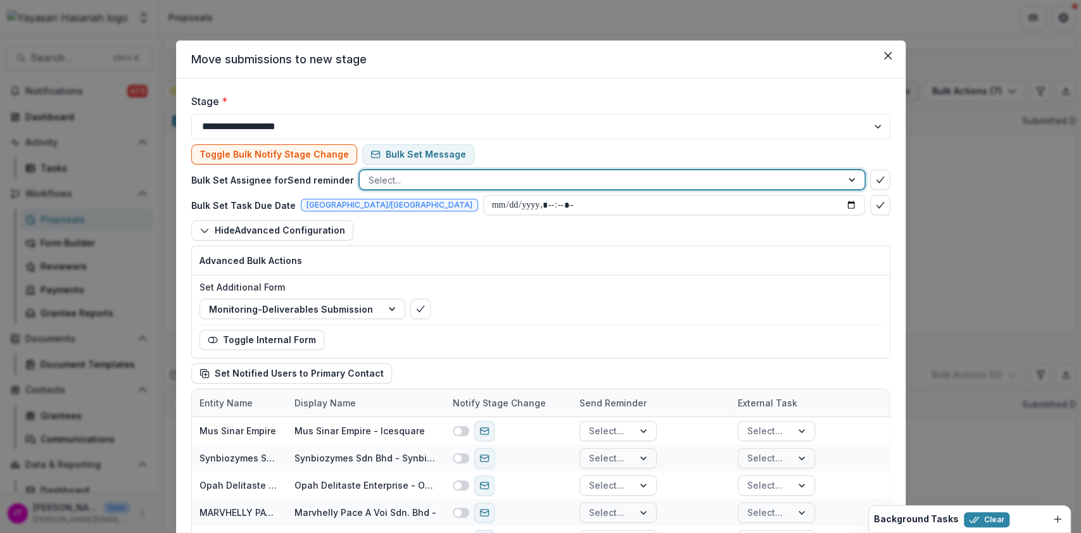
scroll to position [84, 0]
click at [875, 179] on icon "bulk-confirm-option" at bounding box center [880, 180] width 10 height 10
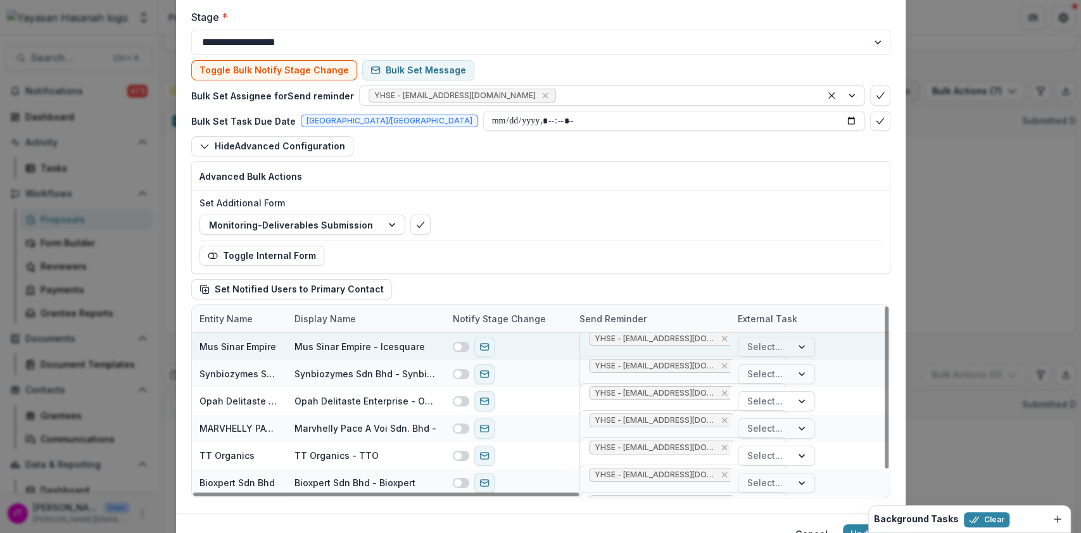
click at [456, 347] on span at bounding box center [458, 347] width 8 height 8
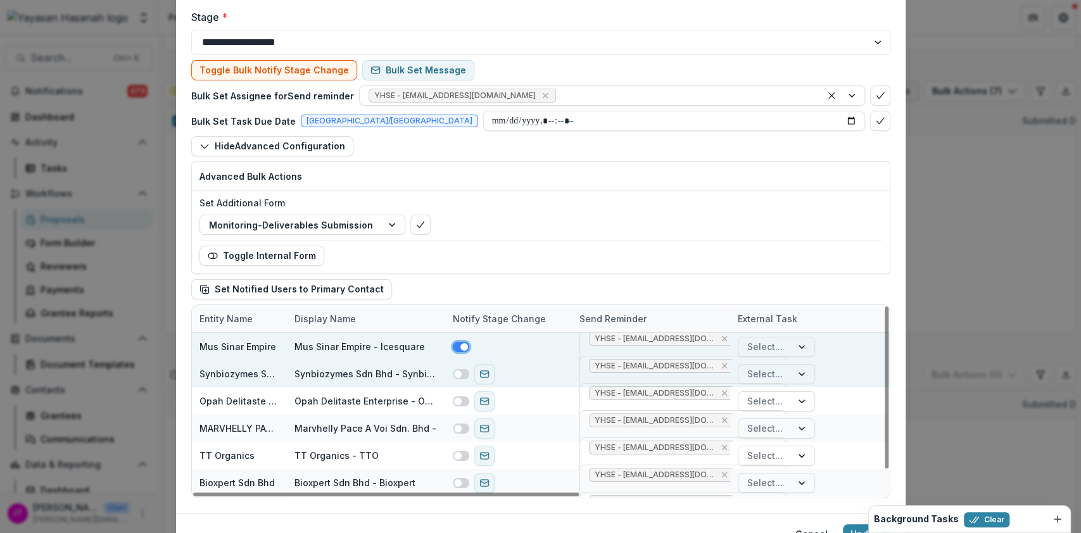
click at [460, 374] on span at bounding box center [461, 374] width 16 height 10
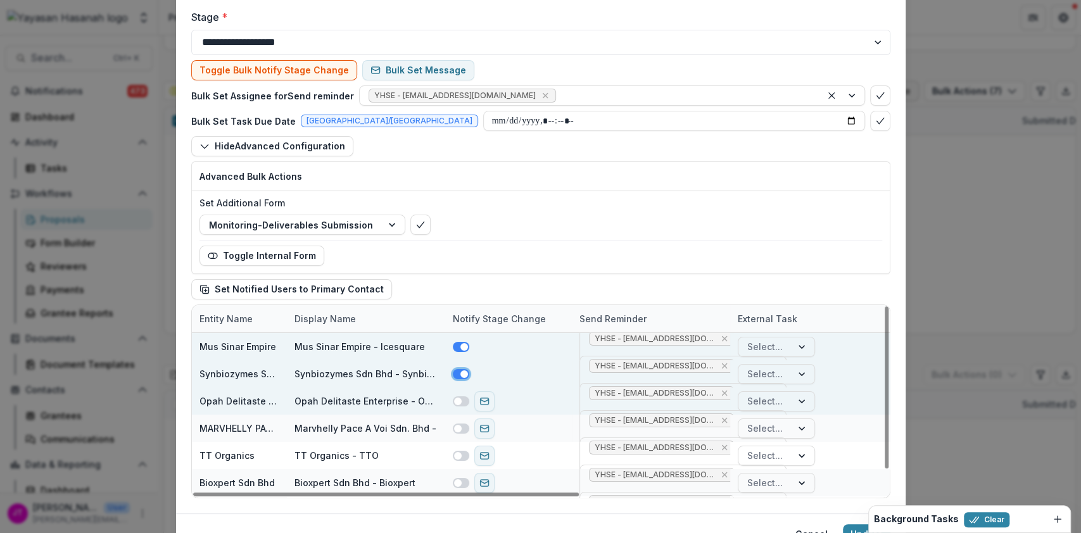
click at [462, 407] on div at bounding box center [474, 401] width 42 height 20
click at [462, 403] on span at bounding box center [461, 401] width 16 height 10
click at [462, 427] on span at bounding box center [461, 429] width 16 height 10
click at [462, 456] on span at bounding box center [461, 456] width 16 height 10
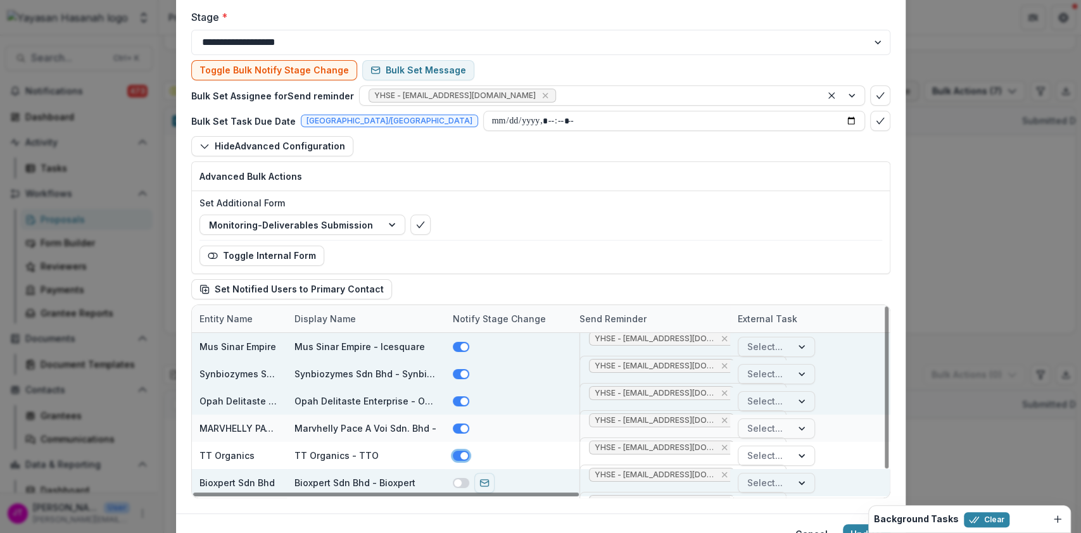
click at [461, 481] on span at bounding box center [461, 483] width 16 height 10
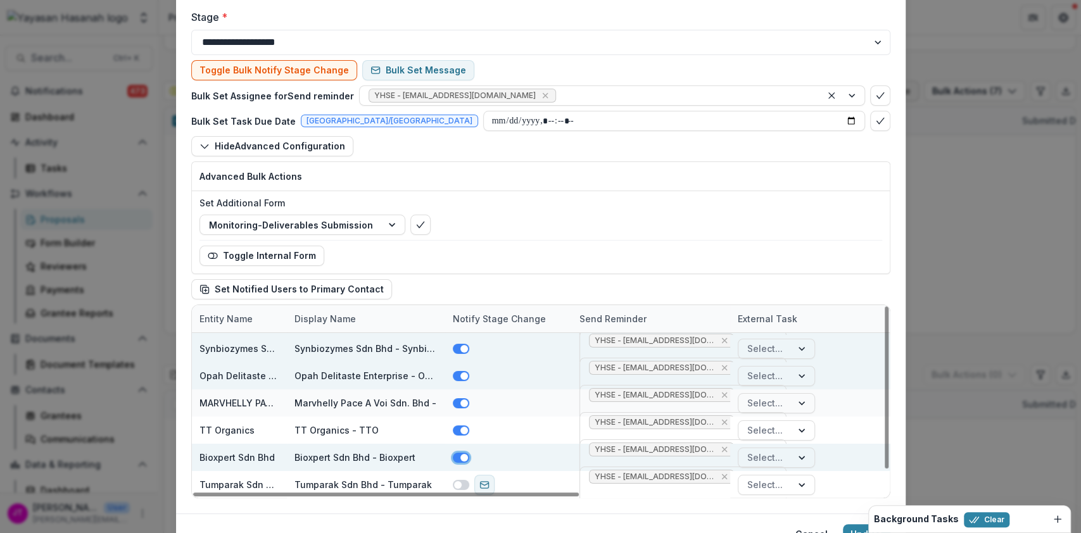
scroll to position [146, 0]
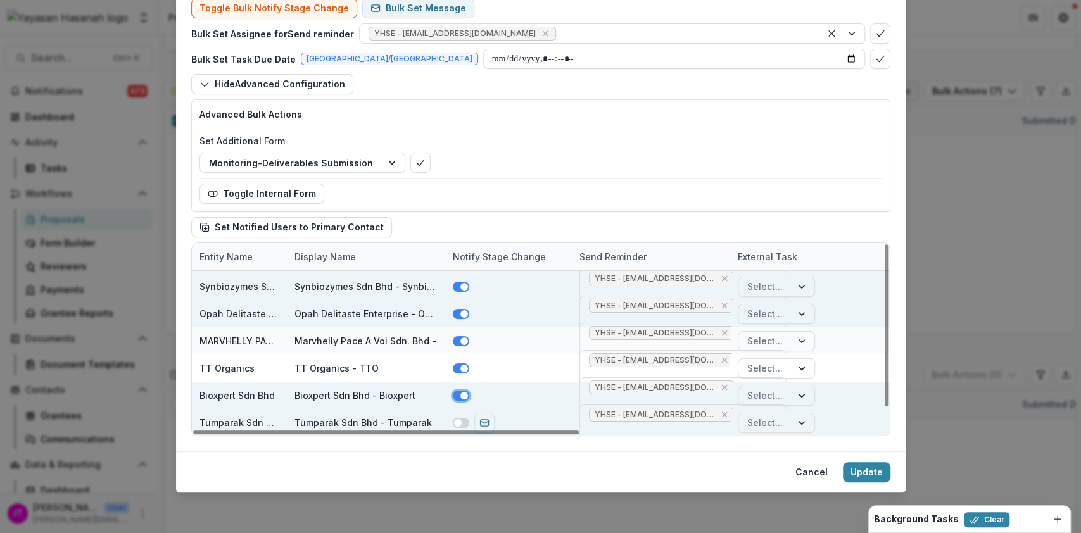
click at [460, 425] on span at bounding box center [461, 423] width 16 height 10
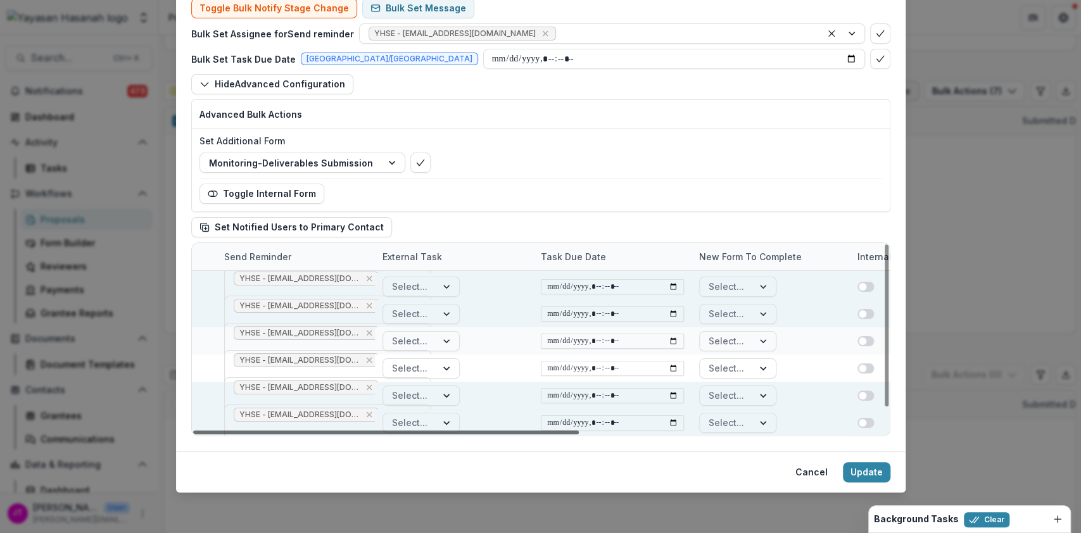
scroll to position [25, 358]
drag, startPoint x: 460, startPoint y: 429, endPoint x: 658, endPoint y: 421, distance: 197.8
click at [579, 431] on div at bounding box center [386, 433] width 386 height 4
click at [431, 298] on div "Select..." at bounding box center [451, 286] width 158 height 27
click at [434, 286] on div at bounding box center [445, 286] width 23 height 19
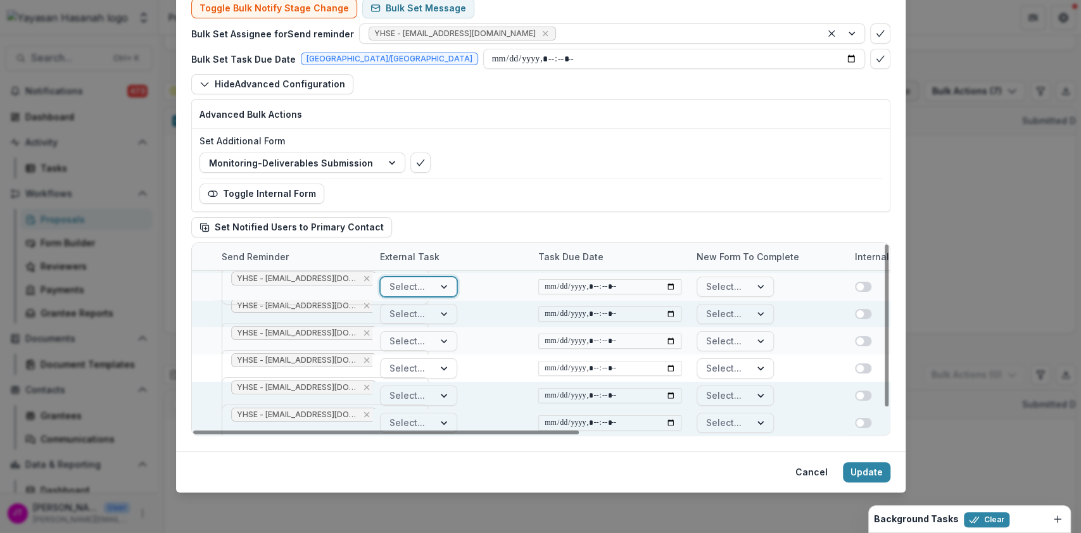
click at [440, 315] on div at bounding box center [445, 314] width 23 height 19
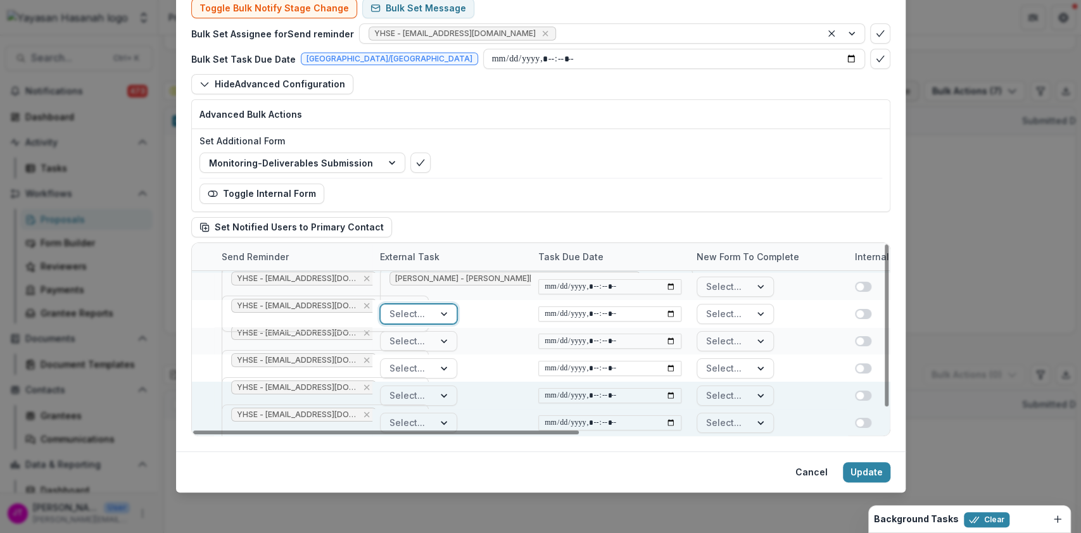
click at [441, 346] on div at bounding box center [445, 341] width 23 height 19
click at [443, 374] on div at bounding box center [445, 368] width 23 height 19
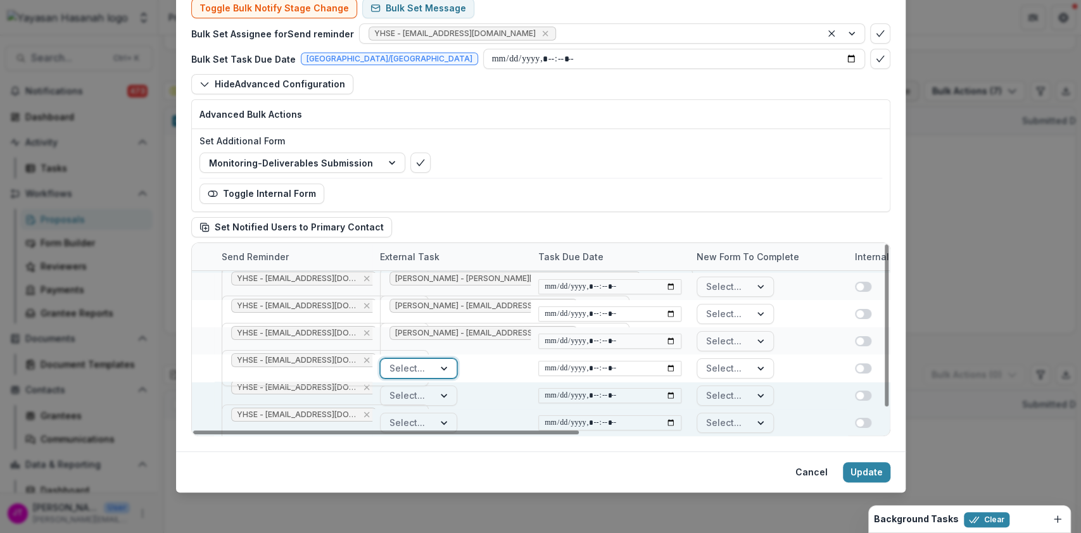
click at [441, 400] on div at bounding box center [445, 395] width 23 height 19
click at [434, 422] on div at bounding box center [445, 423] width 23 height 19
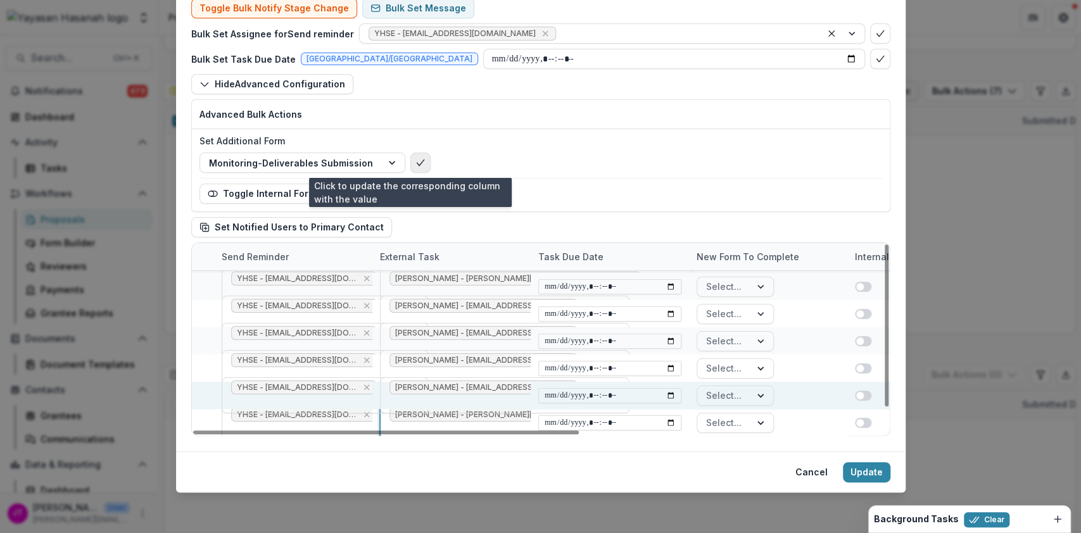
click at [410, 170] on button "bulk-confirm-option" at bounding box center [420, 163] width 20 height 20
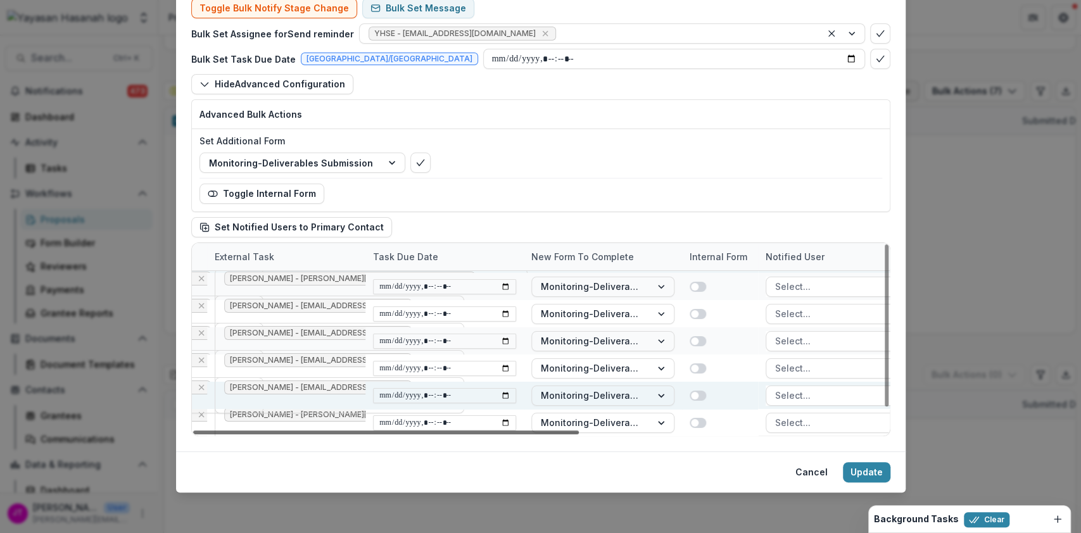
scroll to position [25, 549]
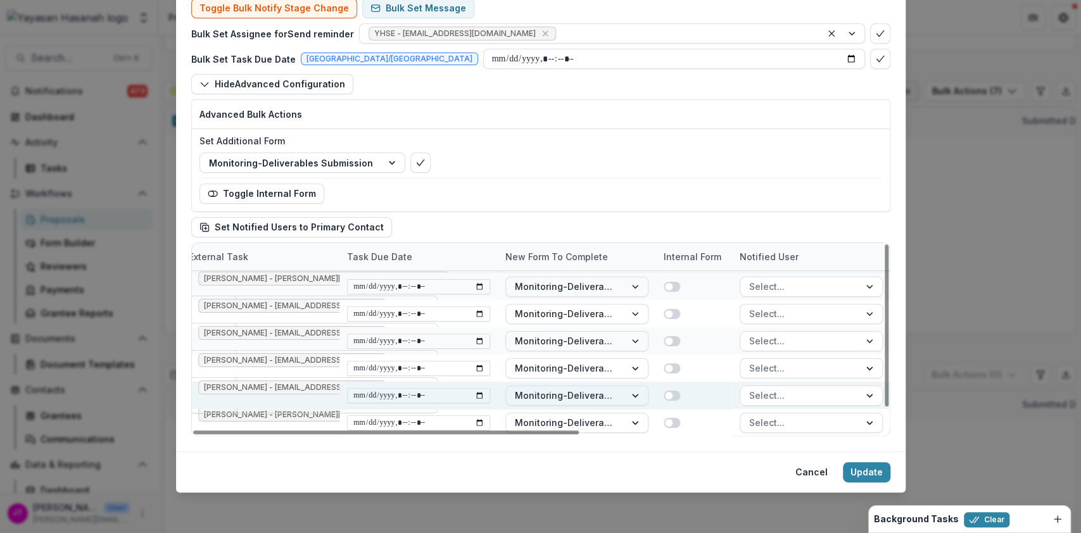
drag, startPoint x: 748, startPoint y: 432, endPoint x: 961, endPoint y: 416, distance: 214.0
click at [579, 431] on div at bounding box center [386, 433] width 386 height 4
click at [886, 472] on button "Update" at bounding box center [866, 472] width 47 height 20
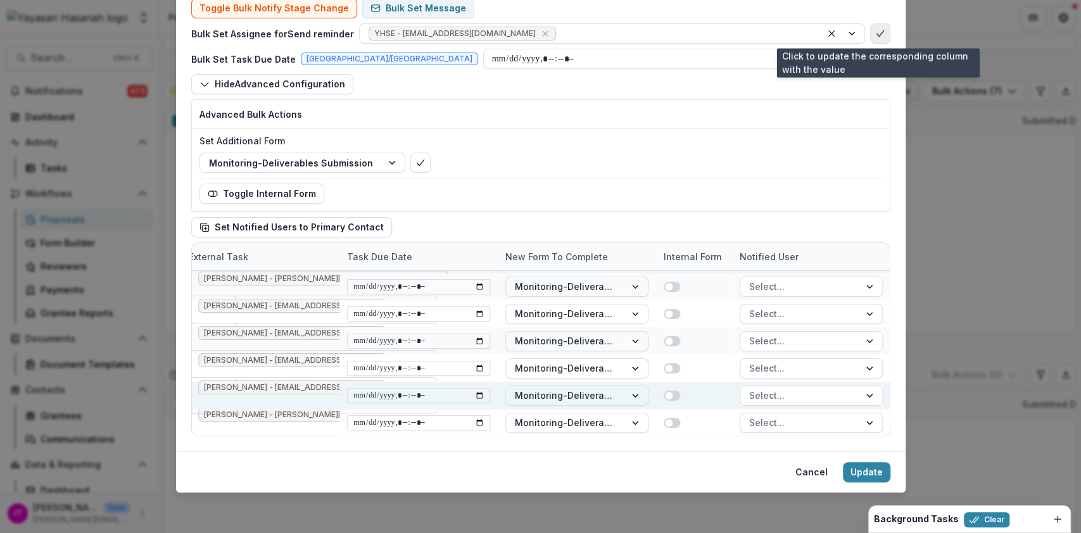
click at [876, 38] on button "bulk-confirm-option" at bounding box center [880, 33] width 20 height 20
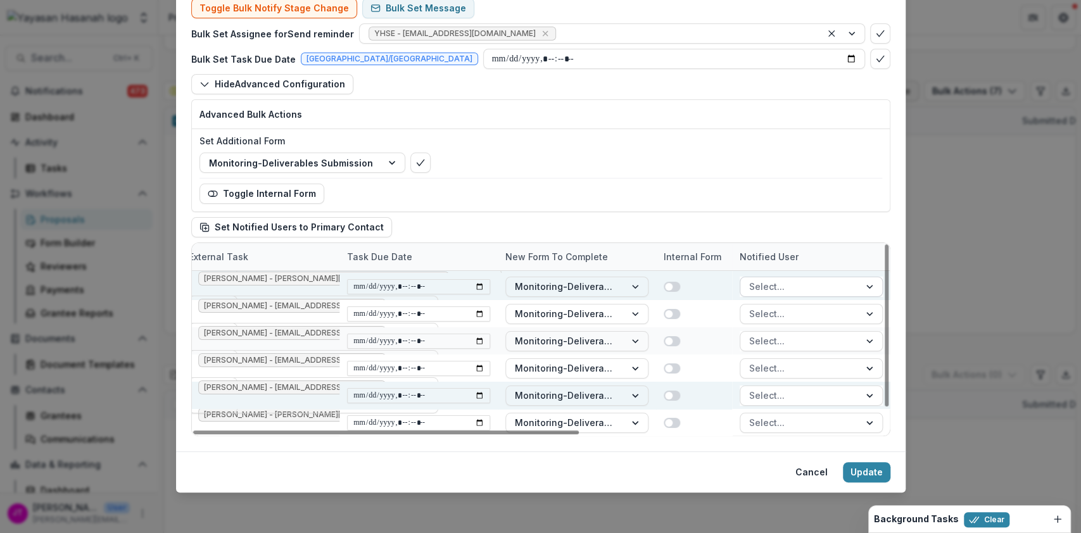
click at [831, 281] on div at bounding box center [799, 287] width 101 height 16
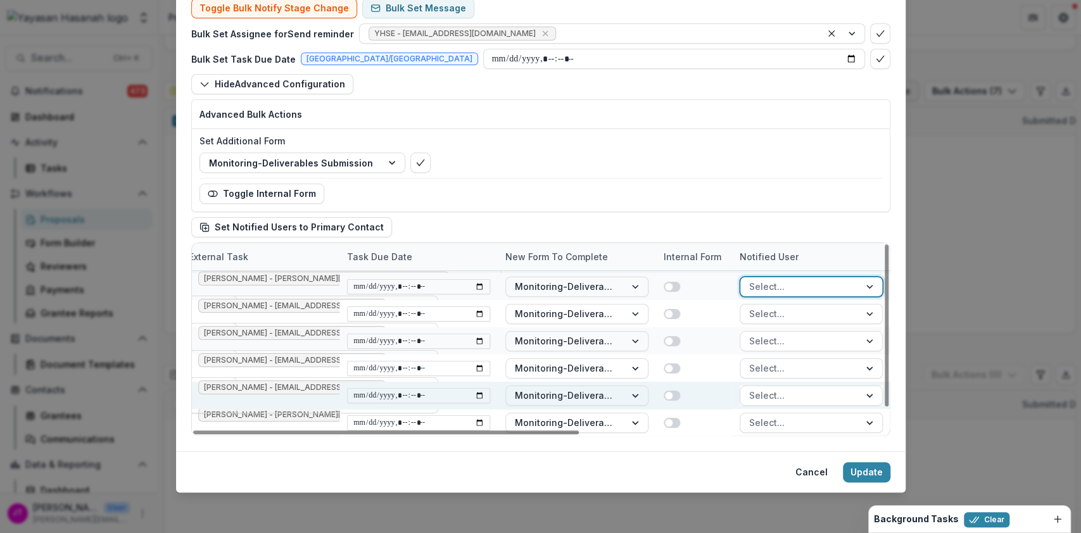
click at [815, 317] on div at bounding box center [799, 314] width 101 height 16
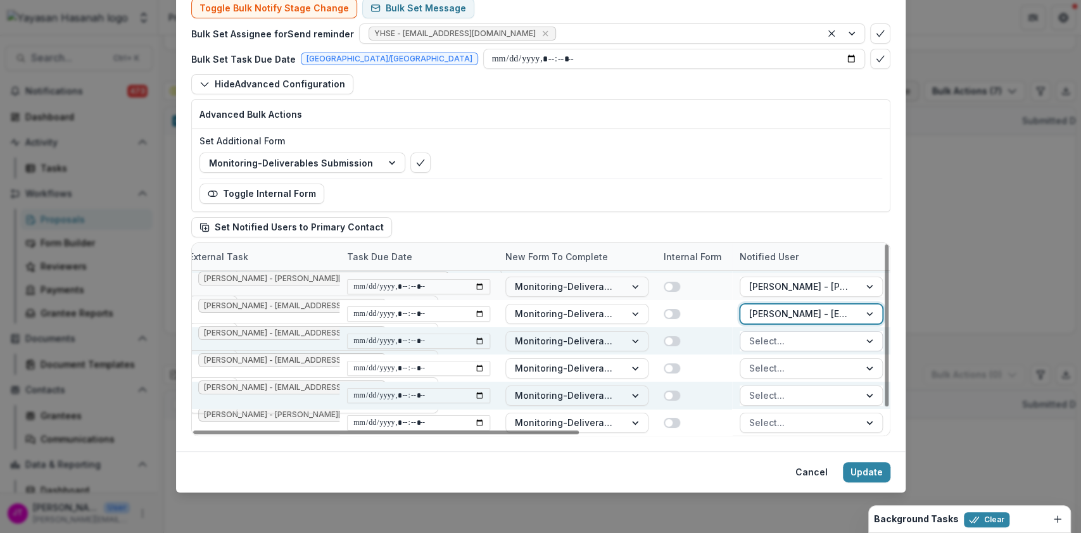
click at [817, 342] on div at bounding box center [799, 341] width 101 height 16
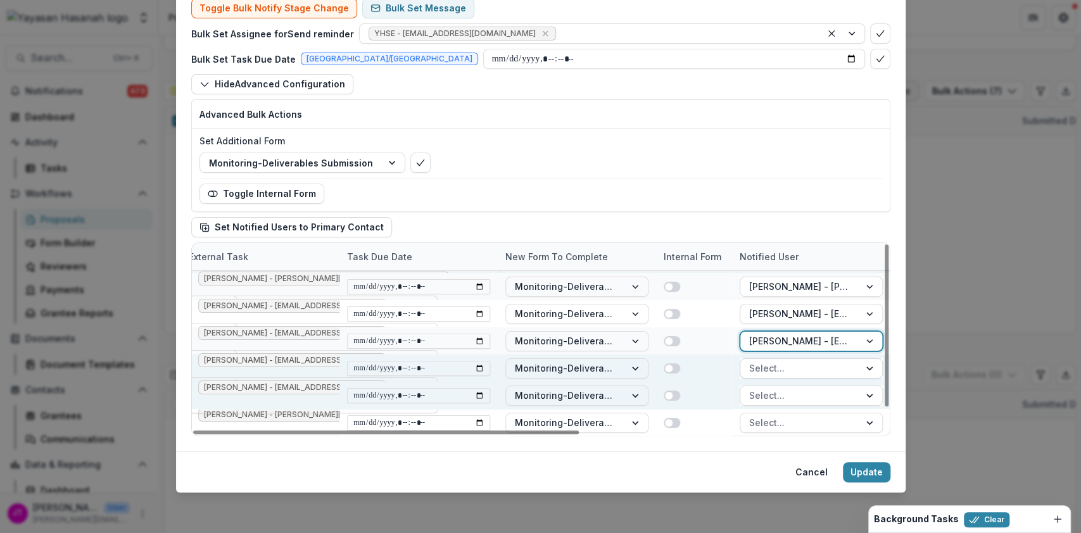
click at [818, 366] on div at bounding box center [799, 368] width 101 height 16
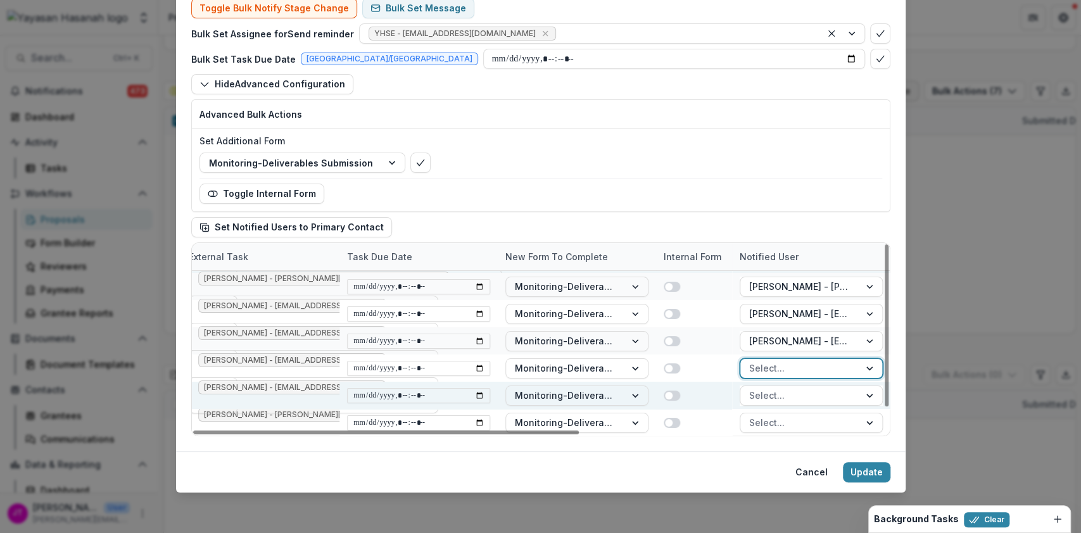
click at [814, 396] on div at bounding box center [799, 396] width 101 height 16
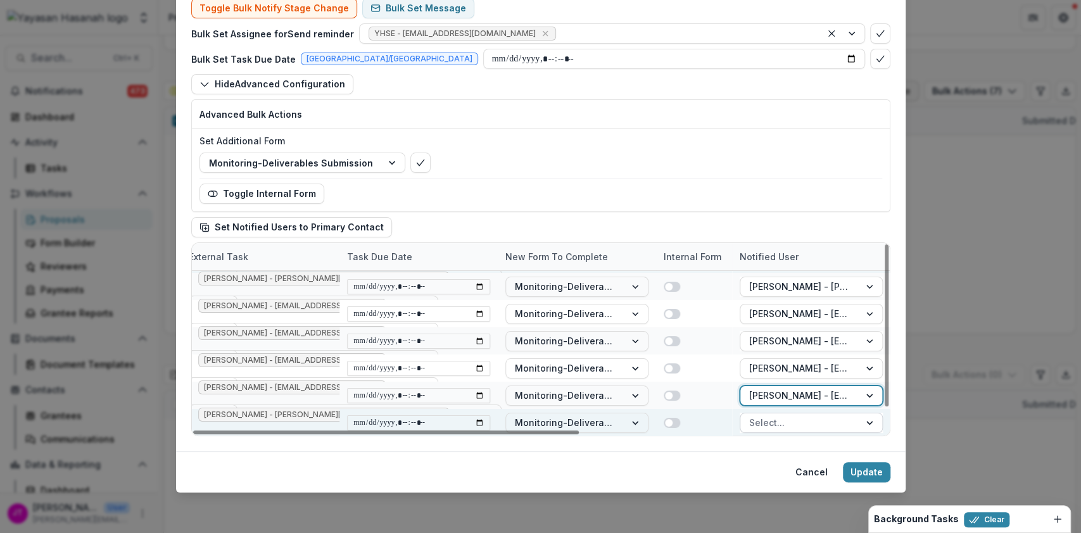
click at [823, 420] on div at bounding box center [799, 423] width 101 height 16
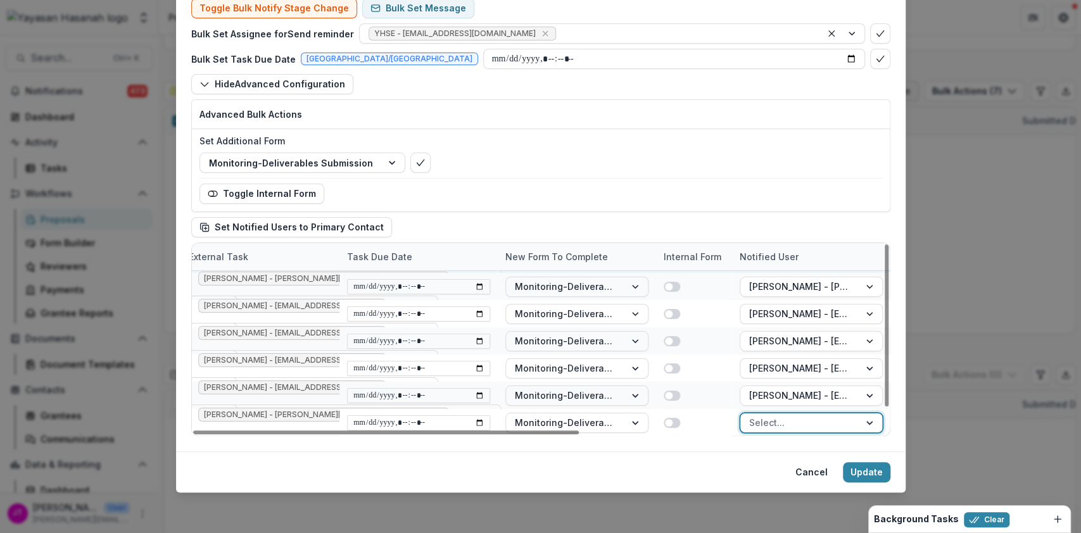
drag, startPoint x: 790, startPoint y: 431, endPoint x: 903, endPoint y: 499, distance: 131.5
click at [579, 434] on div at bounding box center [386, 433] width 386 height 4
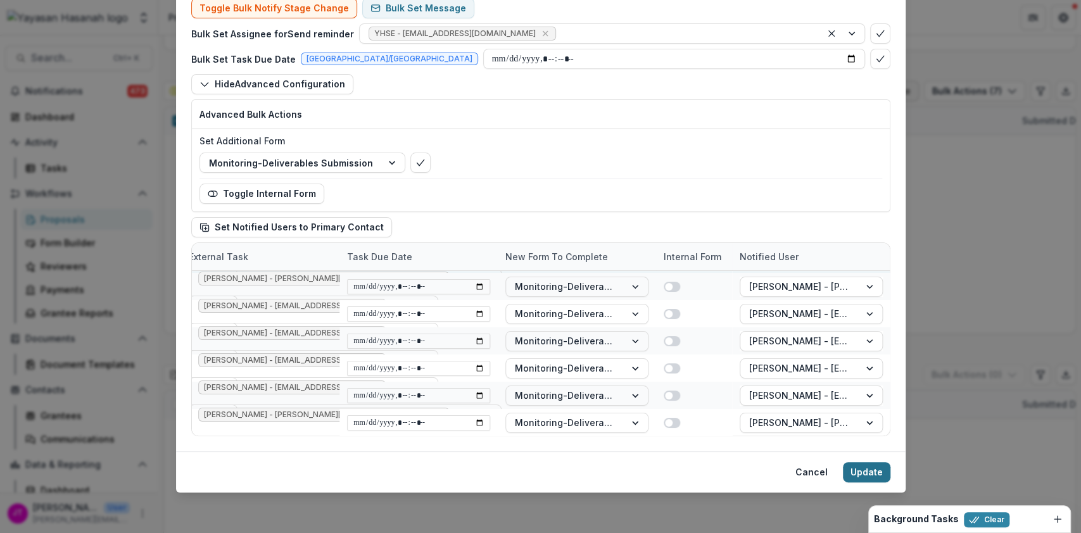
click at [865, 471] on button "Update" at bounding box center [866, 472] width 47 height 20
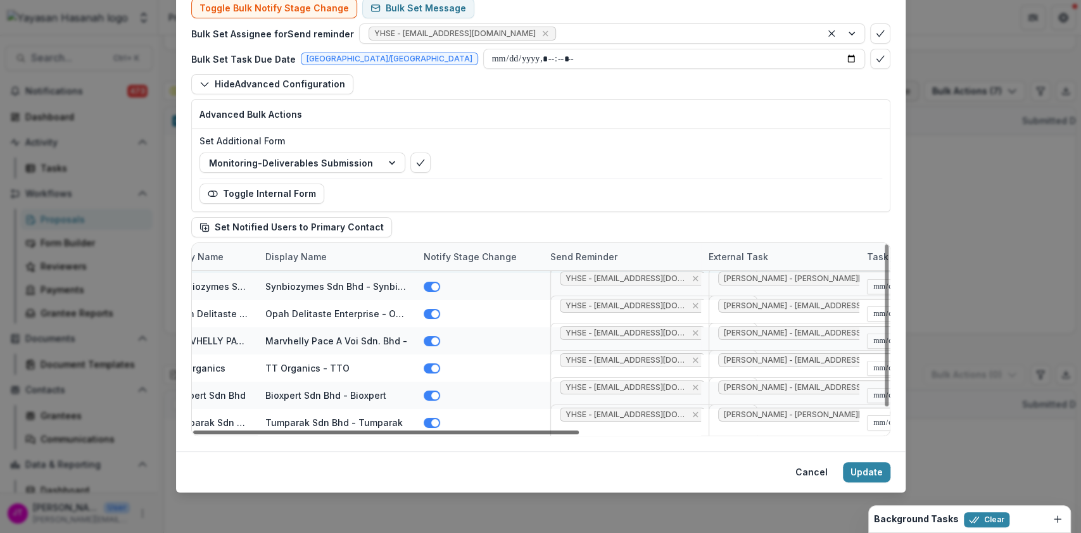
scroll to position [25, 0]
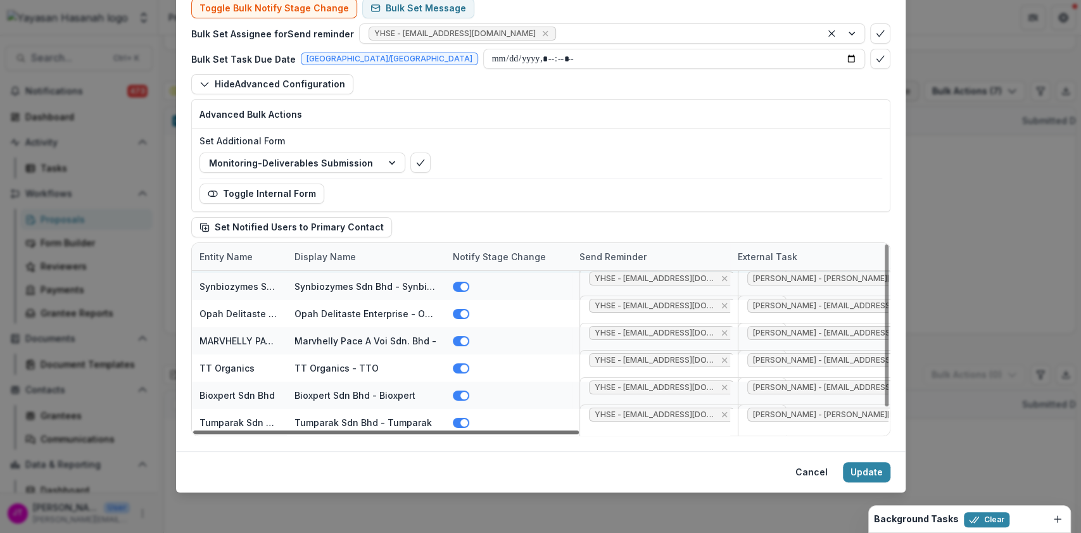
drag, startPoint x: 640, startPoint y: 429, endPoint x: 286, endPoint y: 462, distance: 354.9
click at [286, 434] on div at bounding box center [386, 433] width 386 height 4
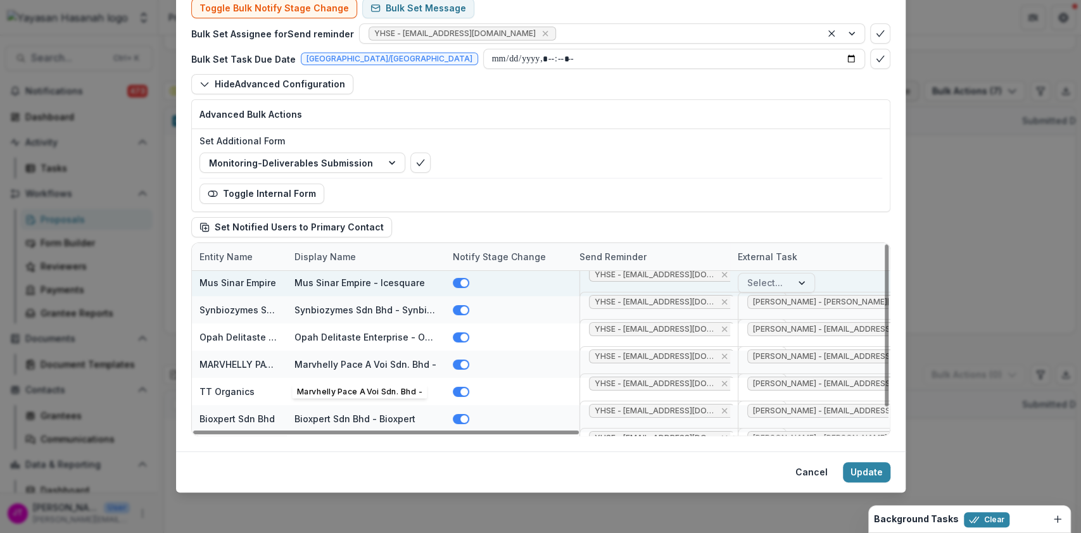
scroll to position [0, 0]
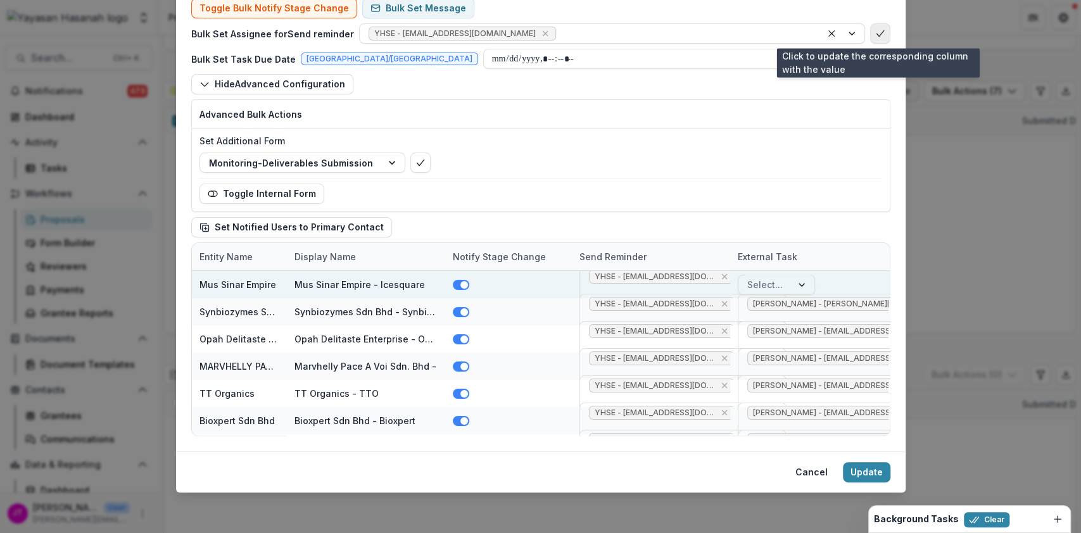
click at [885, 38] on button "bulk-confirm-option" at bounding box center [880, 33] width 20 height 20
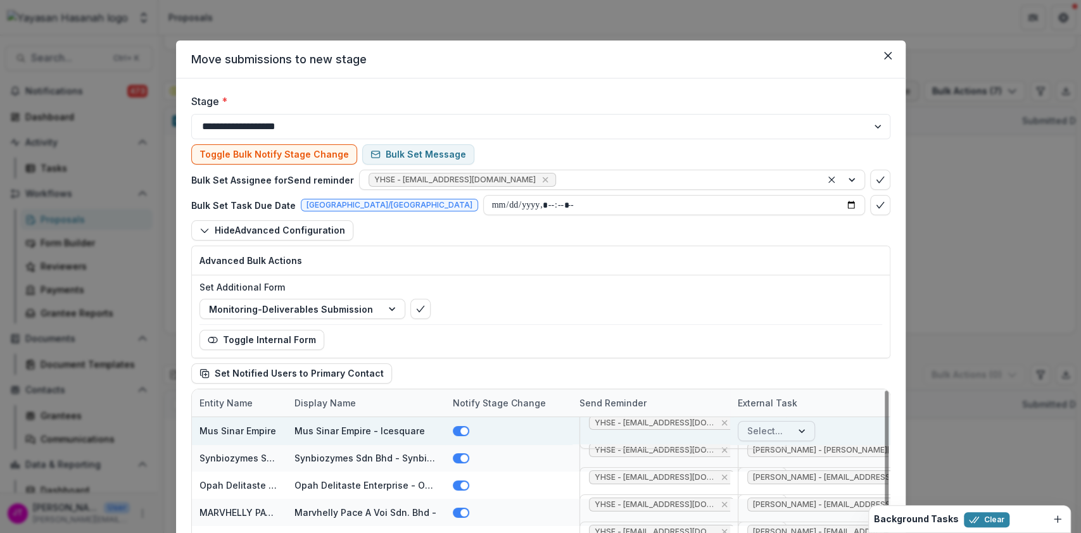
click at [780, 425] on div "Select..." at bounding box center [764, 431] width 53 height 18
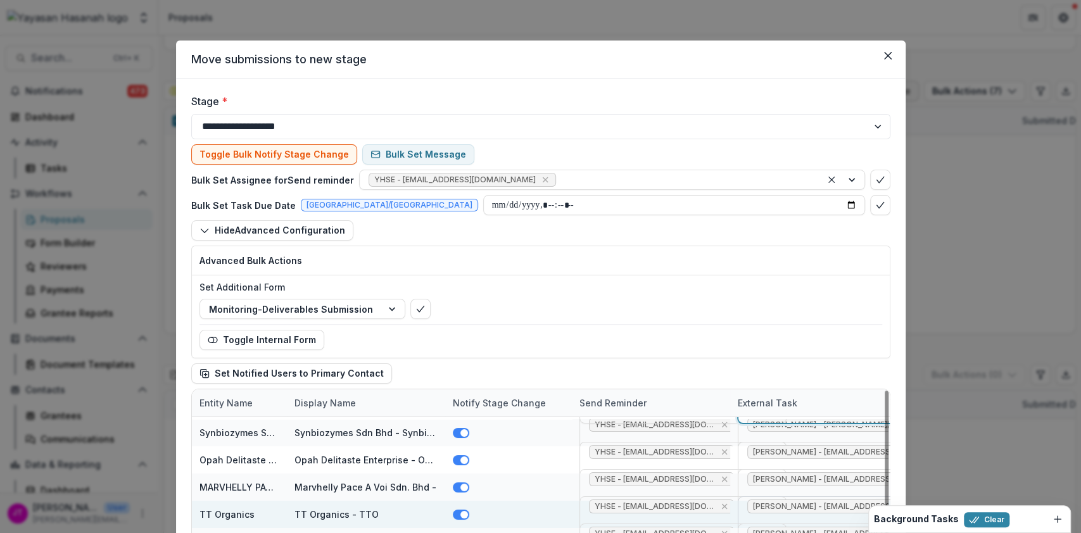
scroll to position [146, 0]
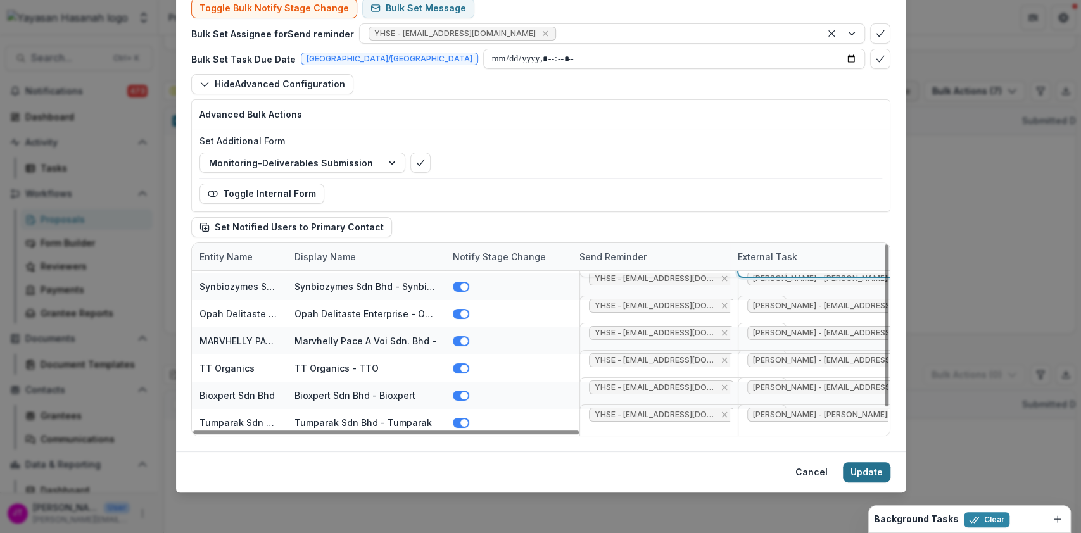
click at [875, 469] on button "Update" at bounding box center [866, 472] width 47 height 20
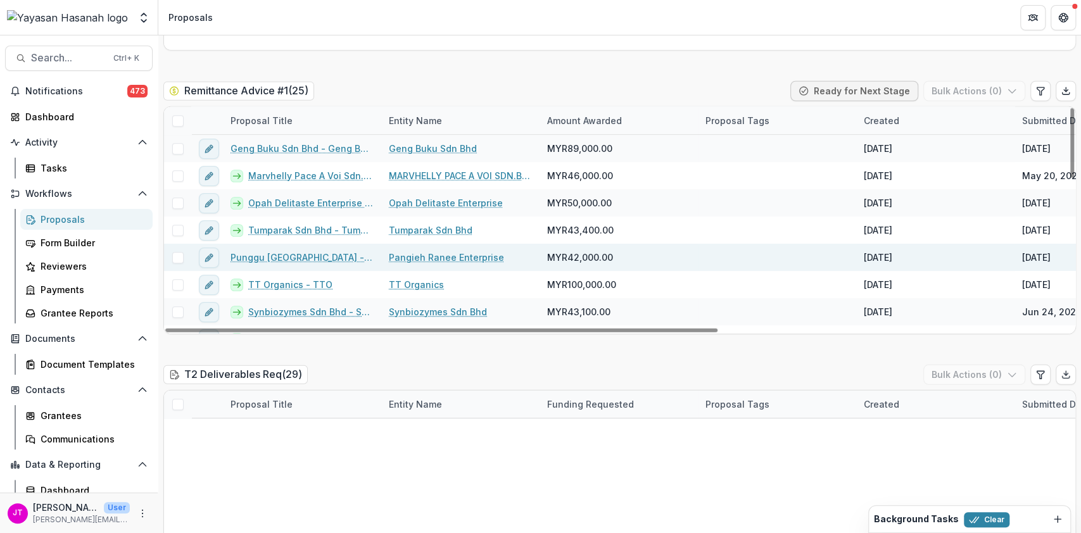
scroll to position [422, 0]
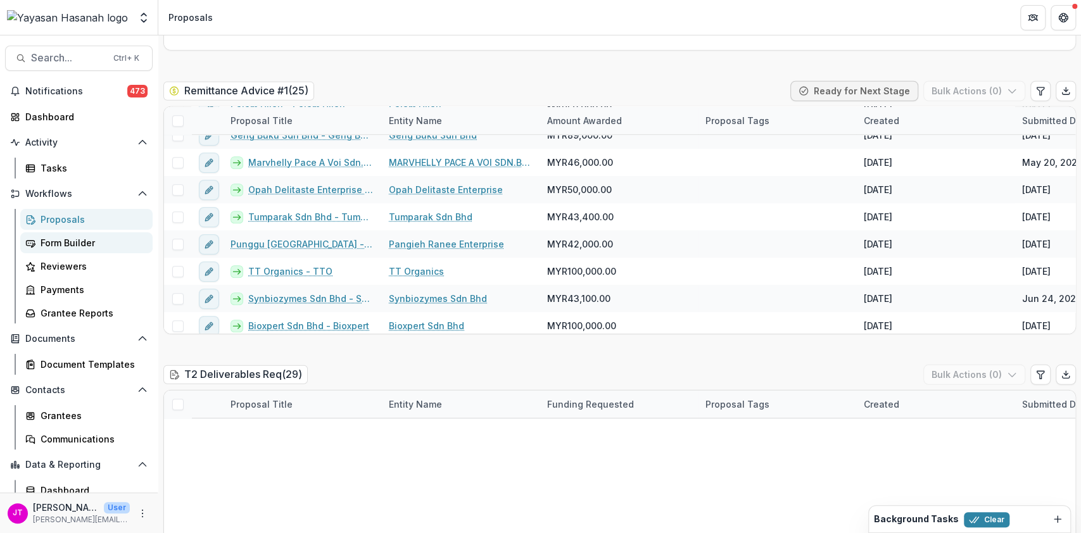
click at [66, 248] on div "Form Builder" at bounding box center [92, 242] width 102 height 13
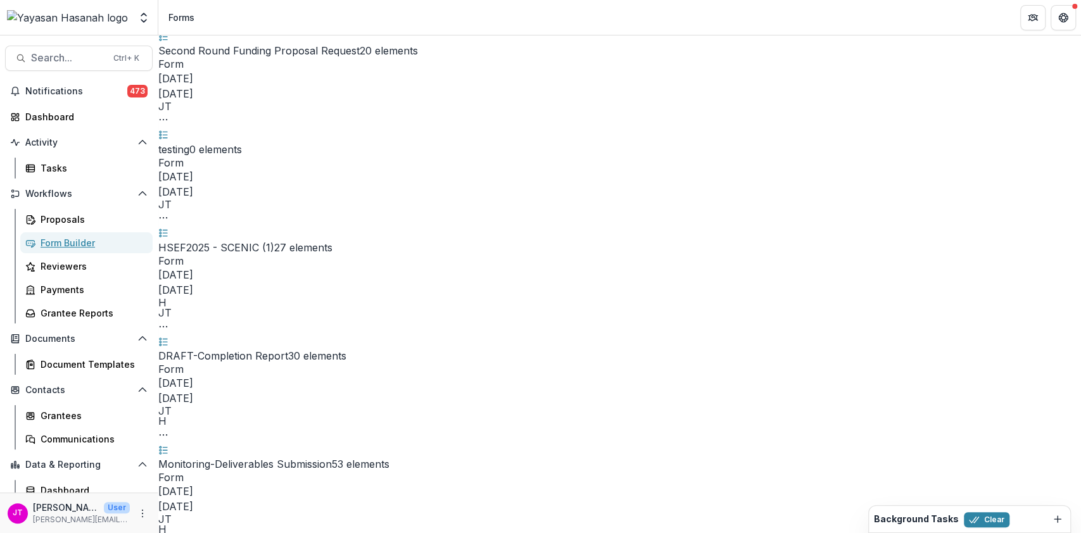
scroll to position [338, 0]
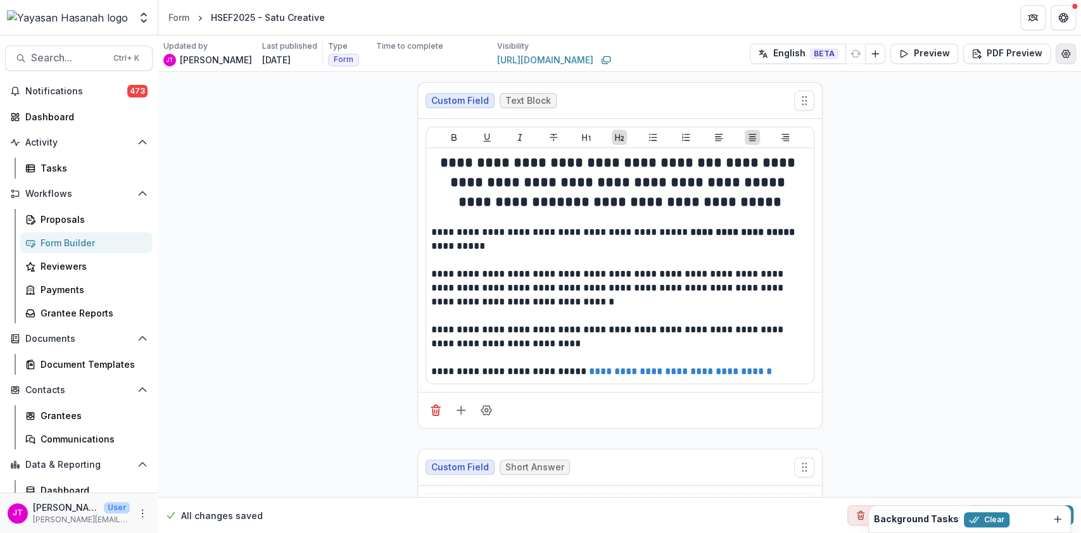
click at [1056, 55] on button "Edit Form Settings" at bounding box center [1066, 54] width 20 height 20
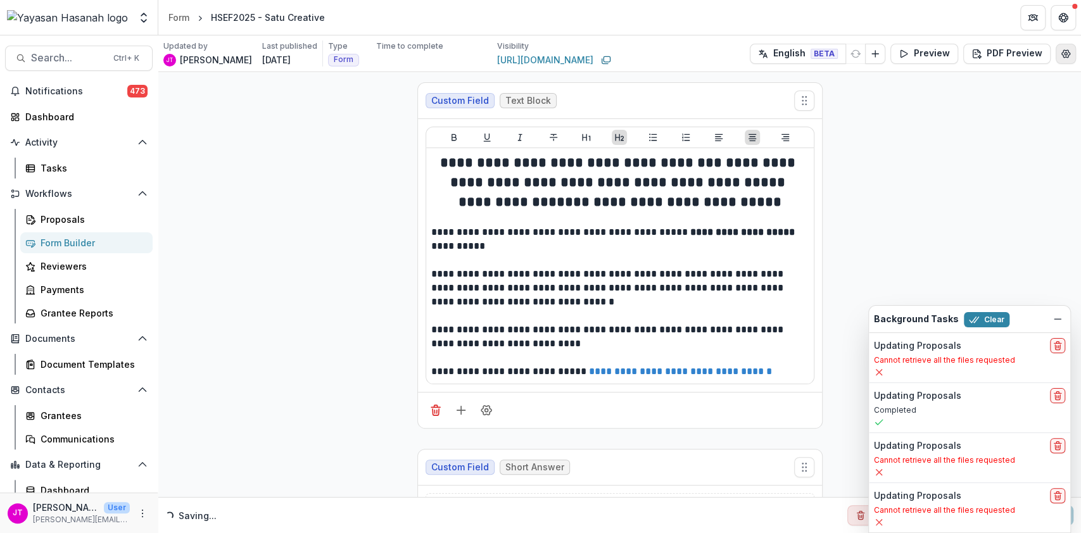
click at [1061, 50] on icon "Edit Form Settings" at bounding box center [1066, 54] width 10 height 10
click at [843, 109] on g "Copy Link" at bounding box center [554, 536] width 740 height 854
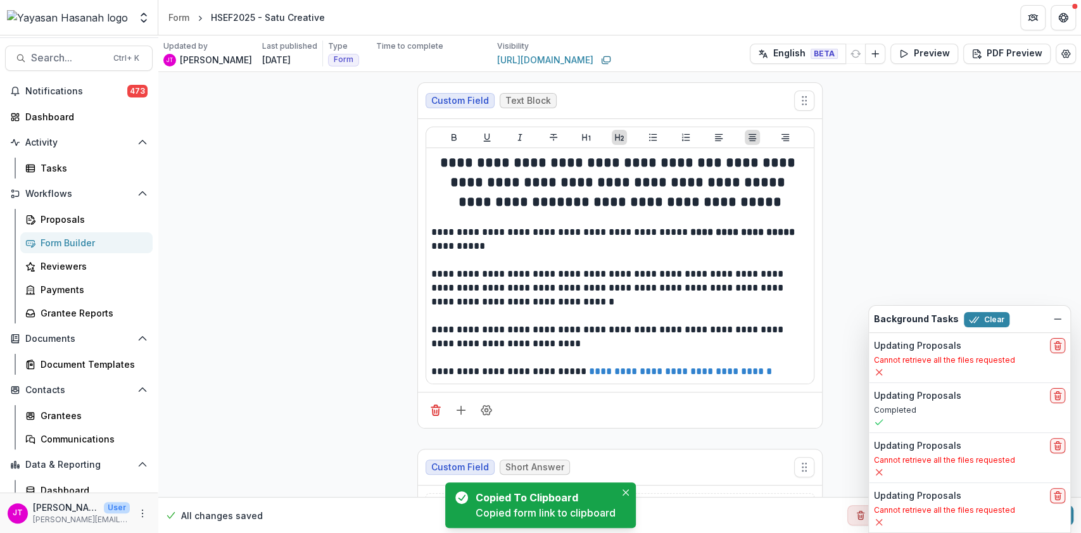
scroll to position [422, 0]
